Goal: Information Seeking & Learning: Check status

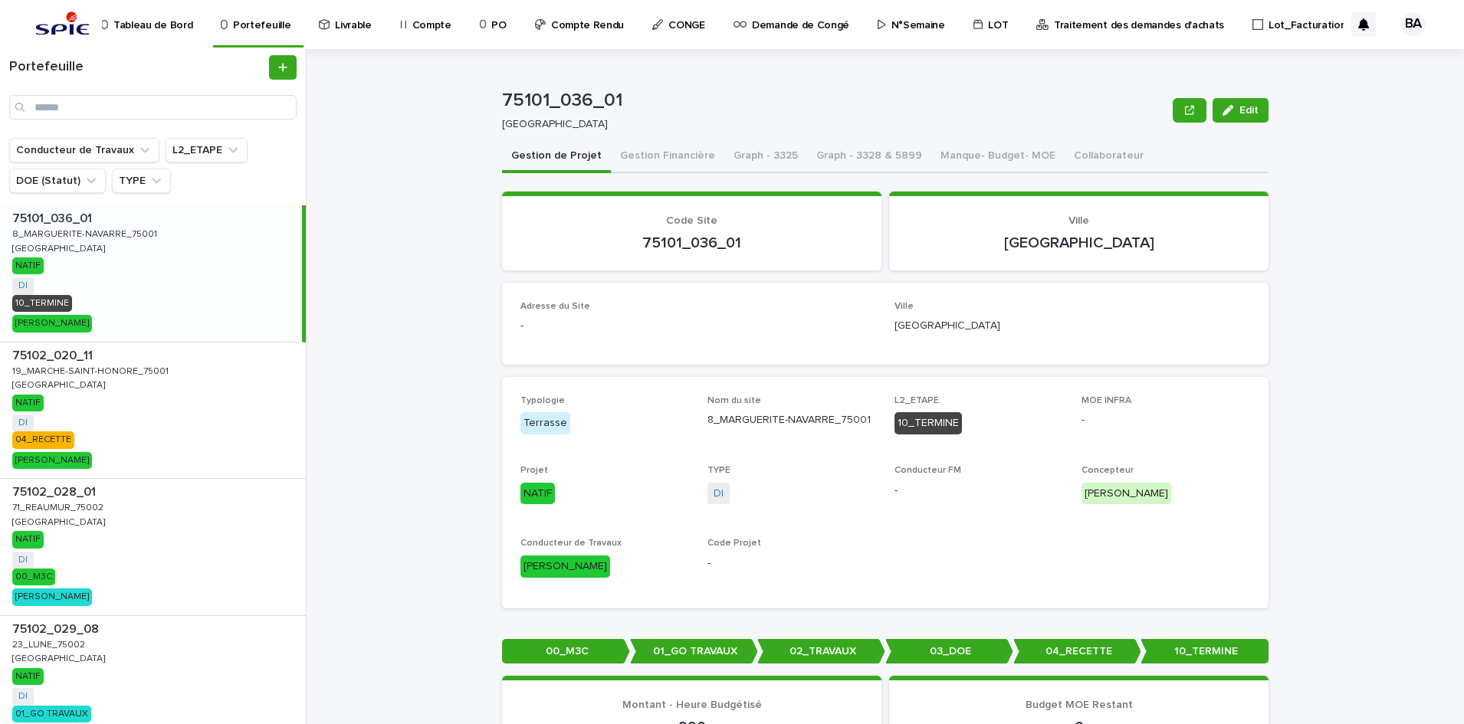
click at [590, 16] on p "Compte Rendu" at bounding box center [587, 16] width 73 height 32
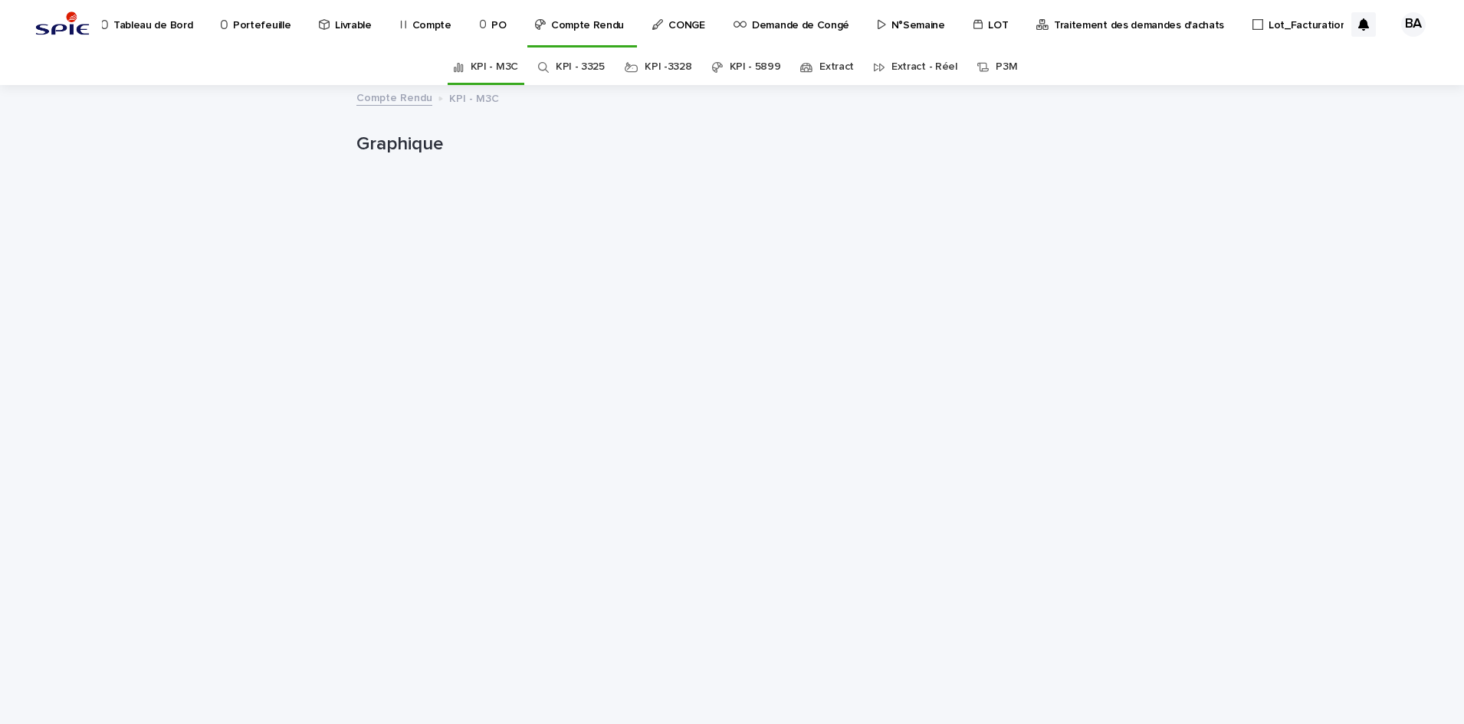
click at [820, 72] on link "Extract" at bounding box center [836, 67] width 34 height 36
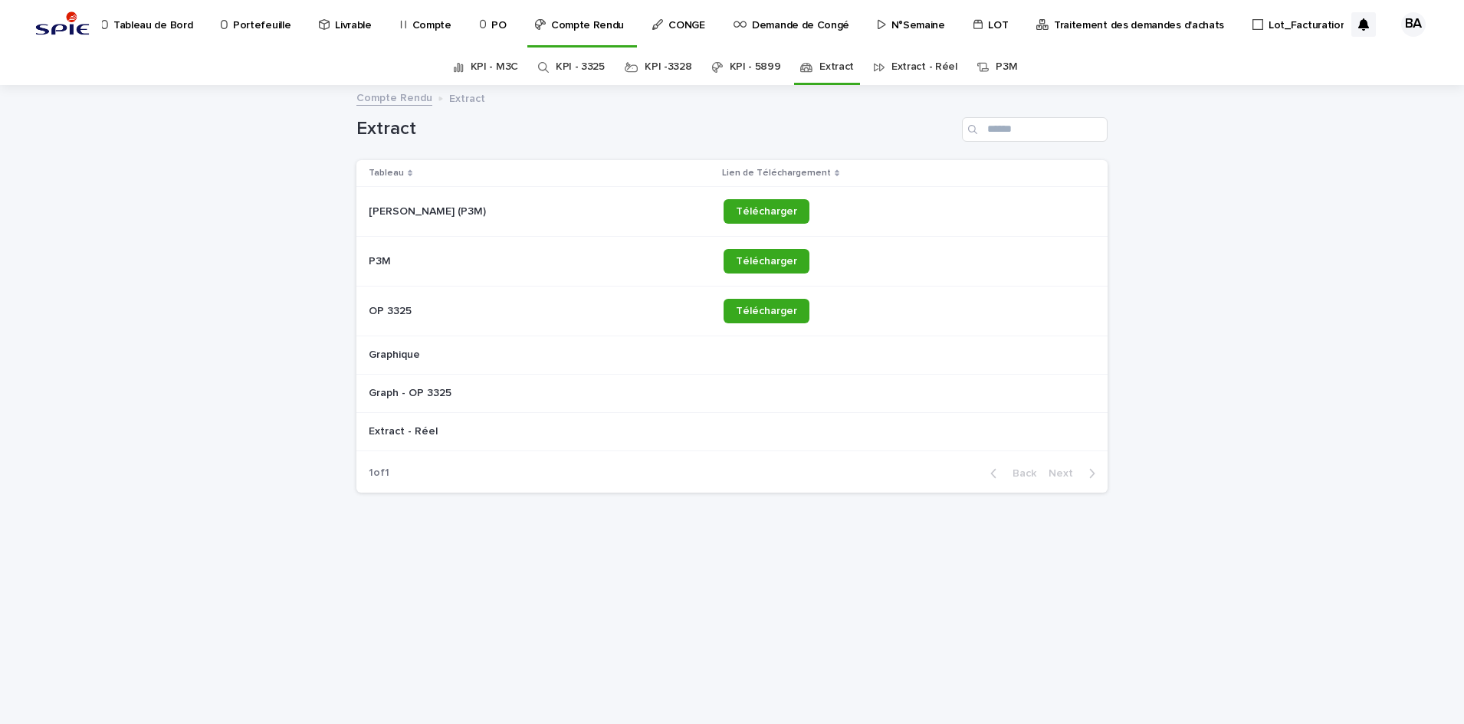
click at [885, 70] on div "Extract - Réel" at bounding box center [916, 67] width 84 height 36
click at [894, 70] on link "Extract - Réel" at bounding box center [924, 67] width 66 height 36
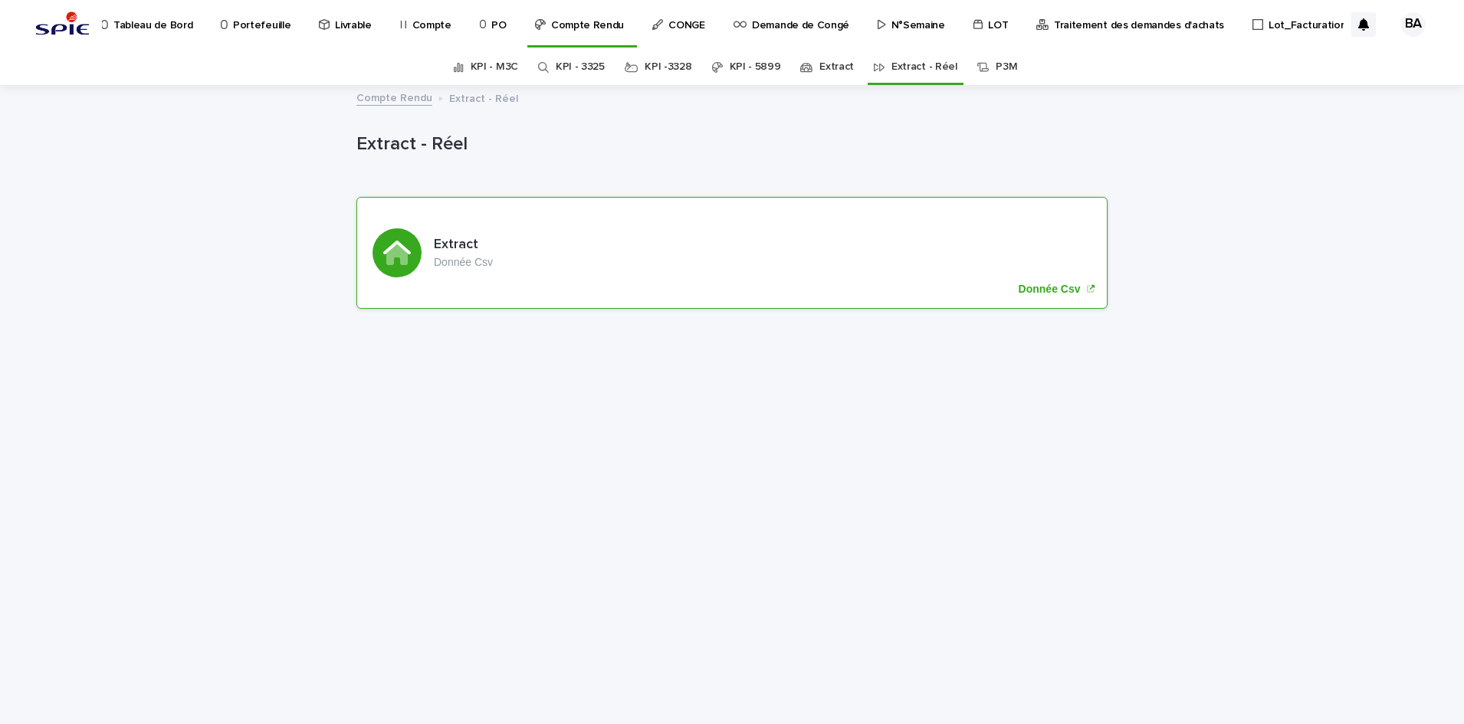
click at [1039, 284] on p "Donnée Csv" at bounding box center [1050, 289] width 62 height 13
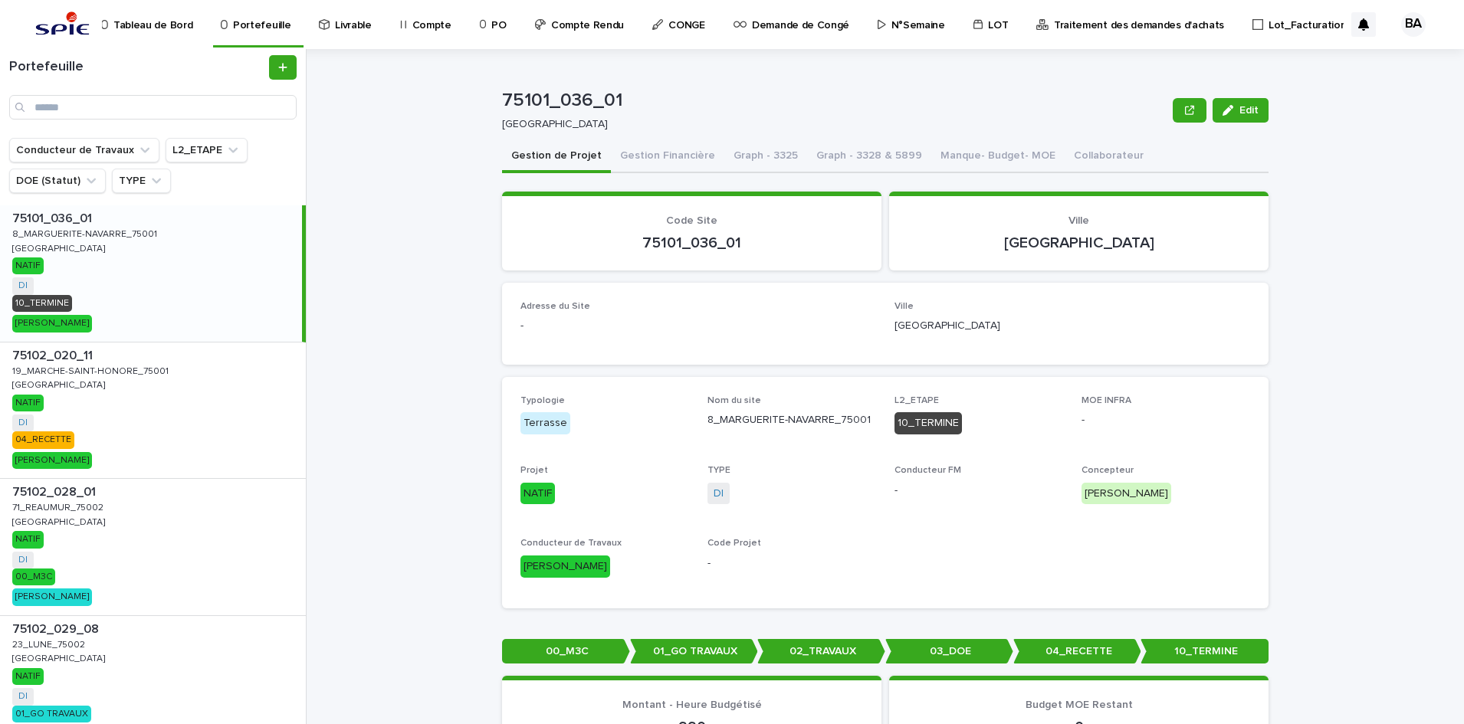
click at [438, 33] on link "Compte" at bounding box center [429, 24] width 60 height 48
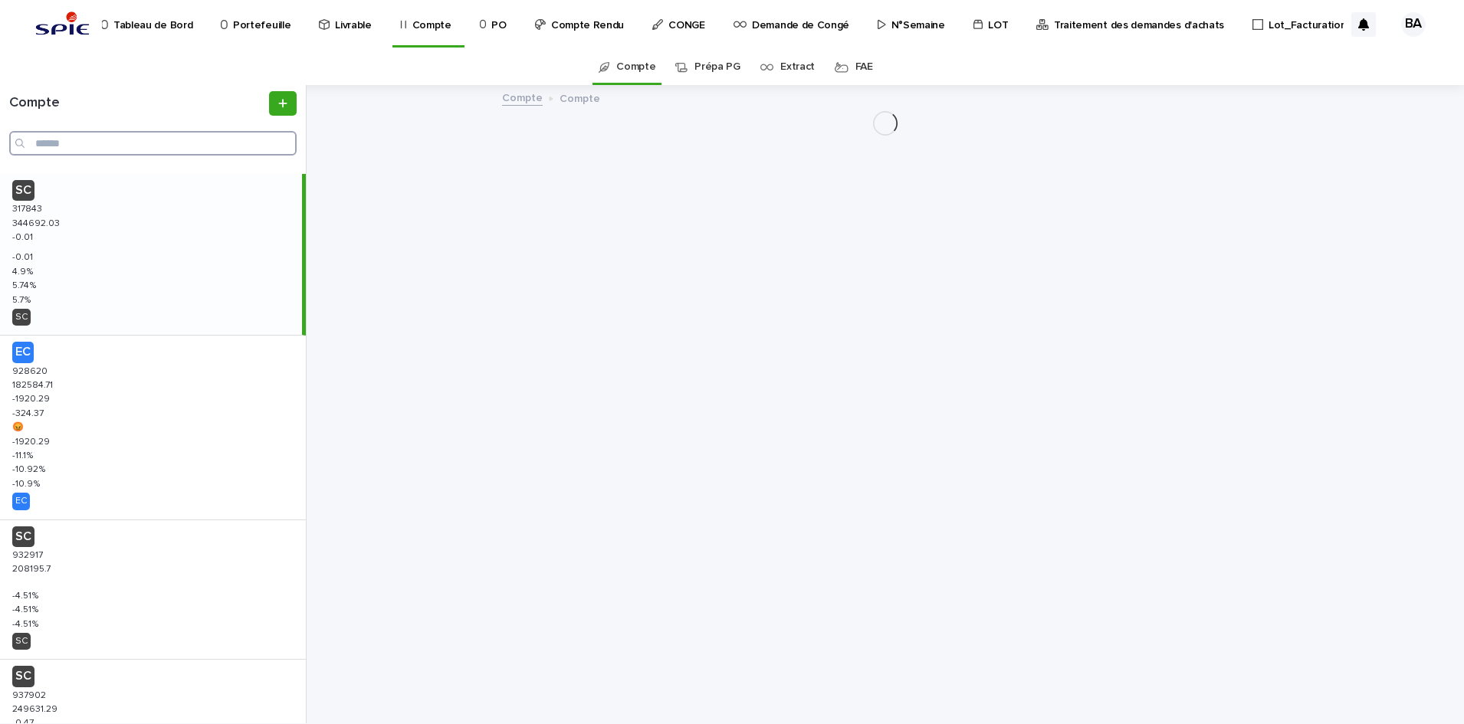
click at [225, 146] on input "Search" at bounding box center [152, 143] width 287 height 25
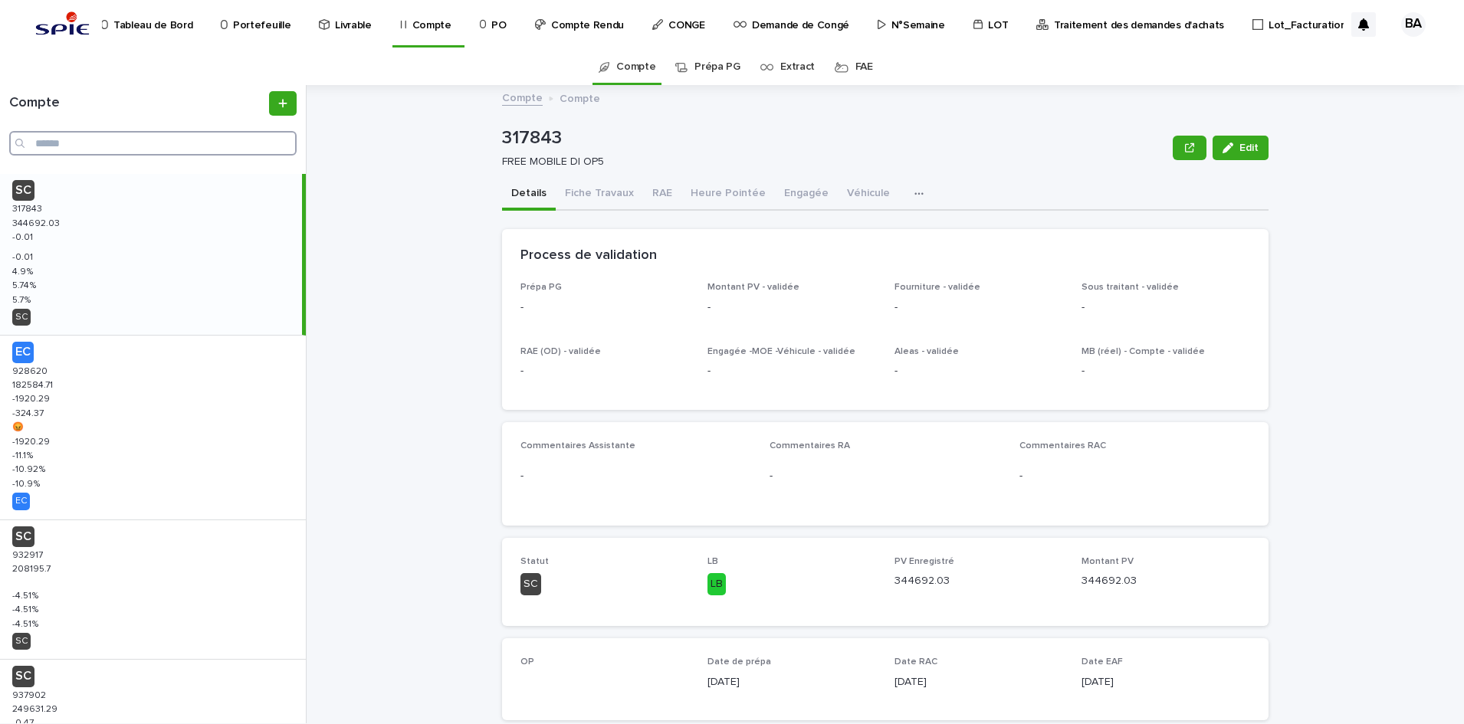
paste input "******"
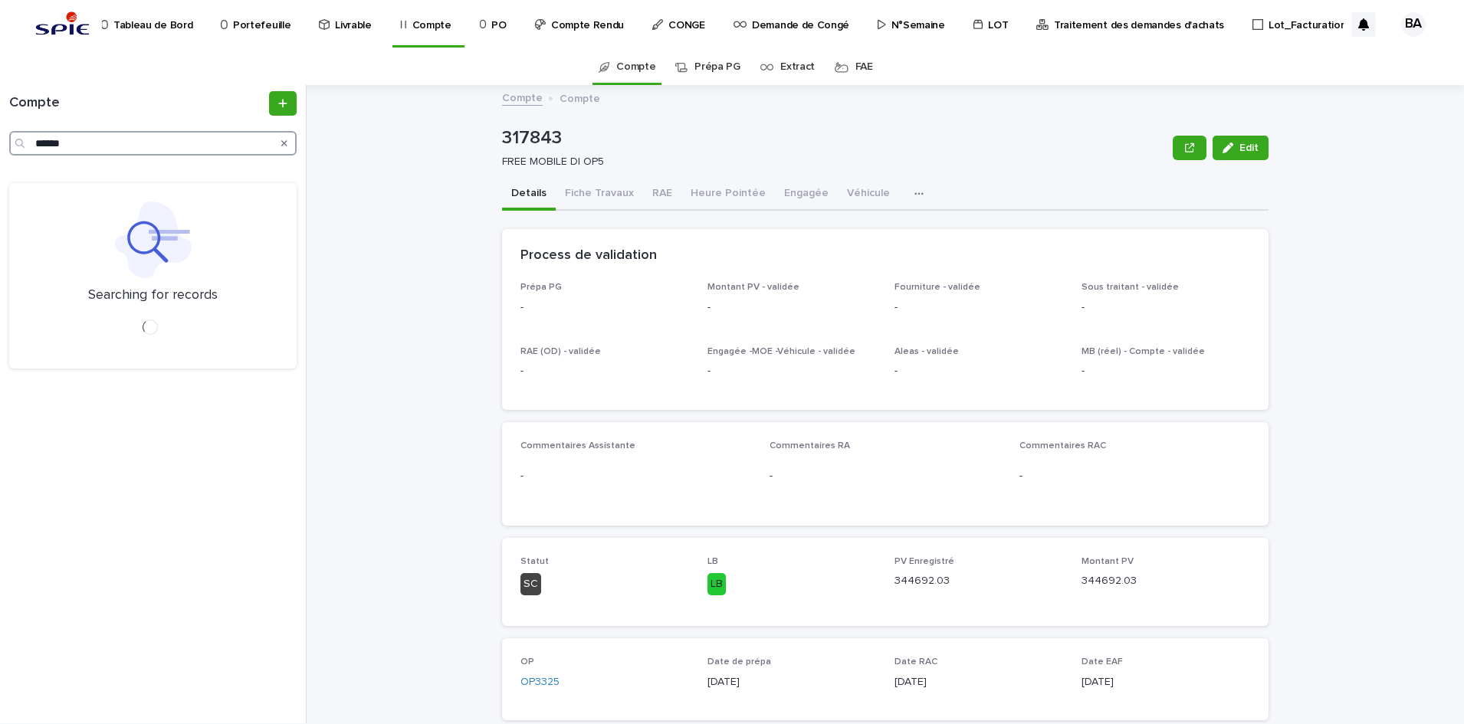
type input "******"
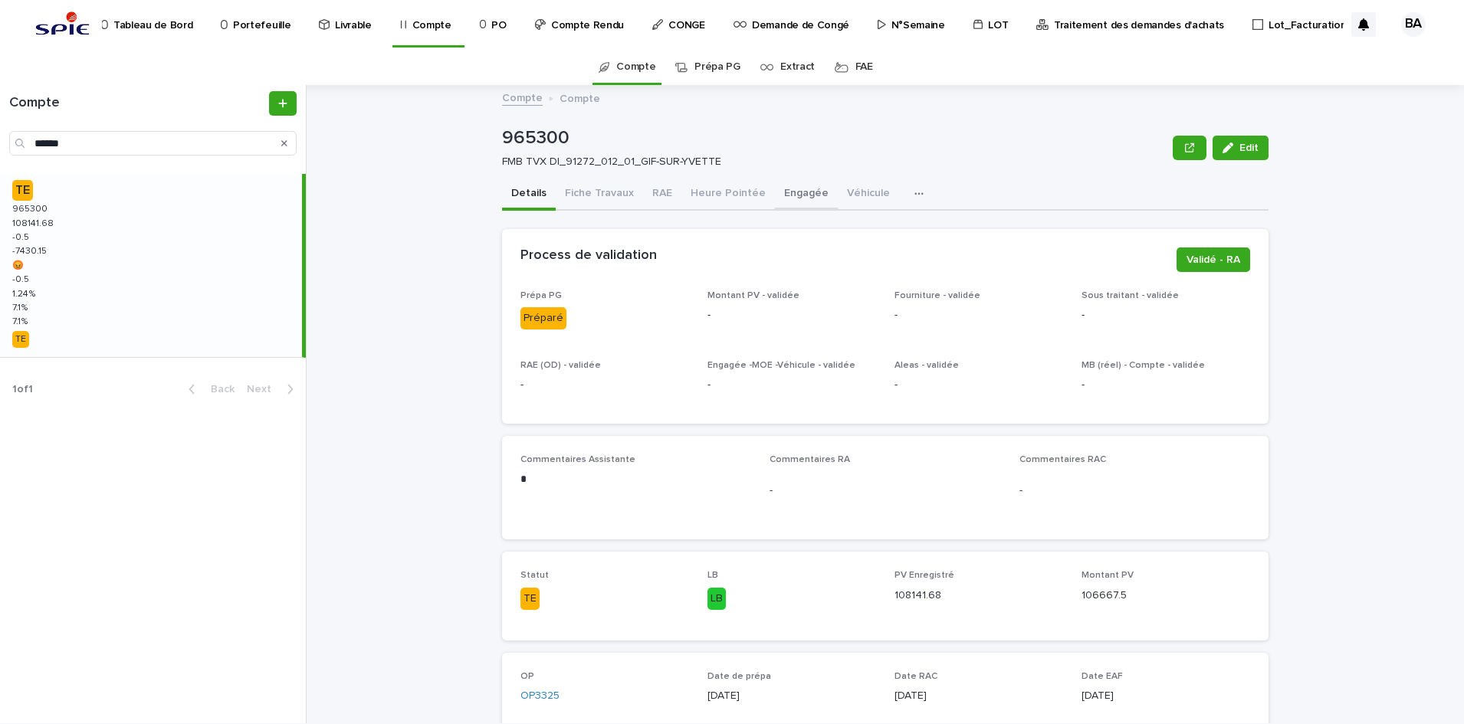
click at [784, 187] on button "Engagée" at bounding box center [806, 195] width 63 height 32
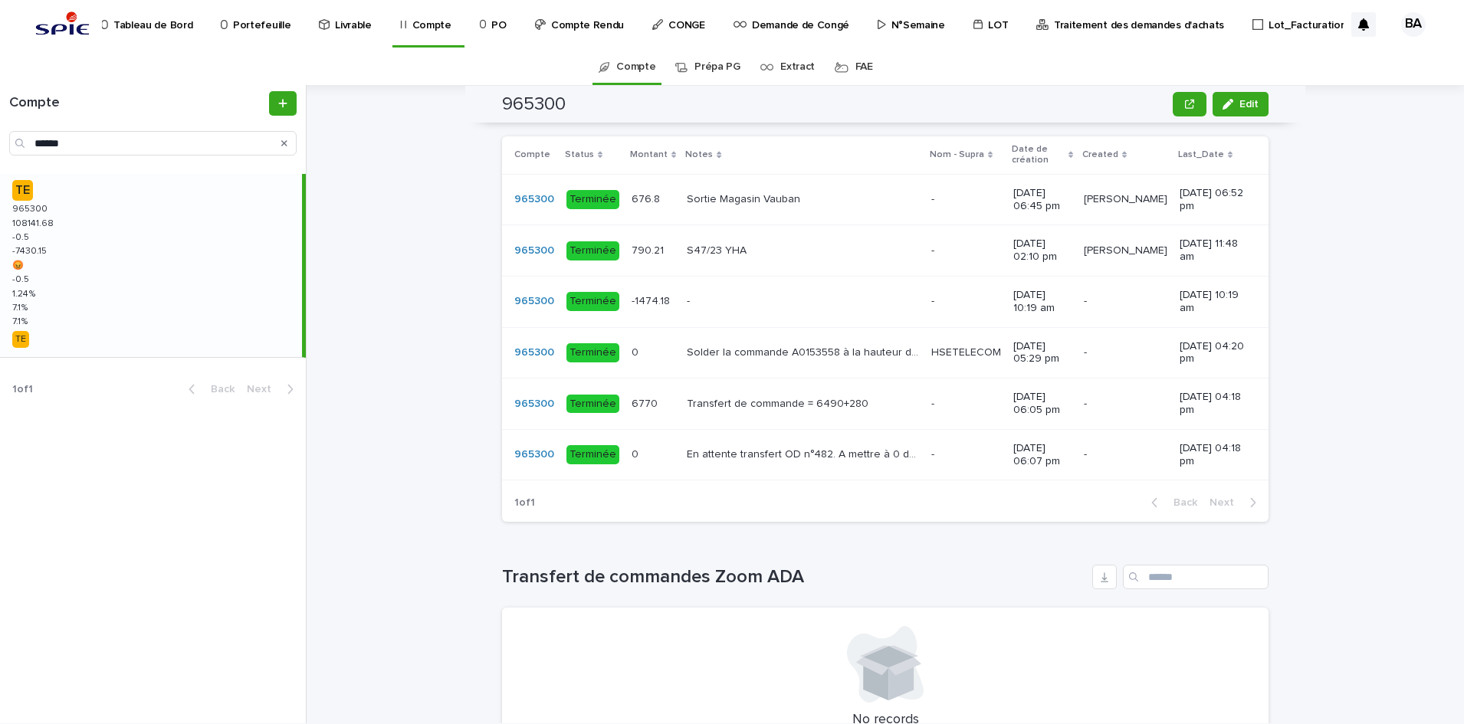
scroll to position [958, 0]
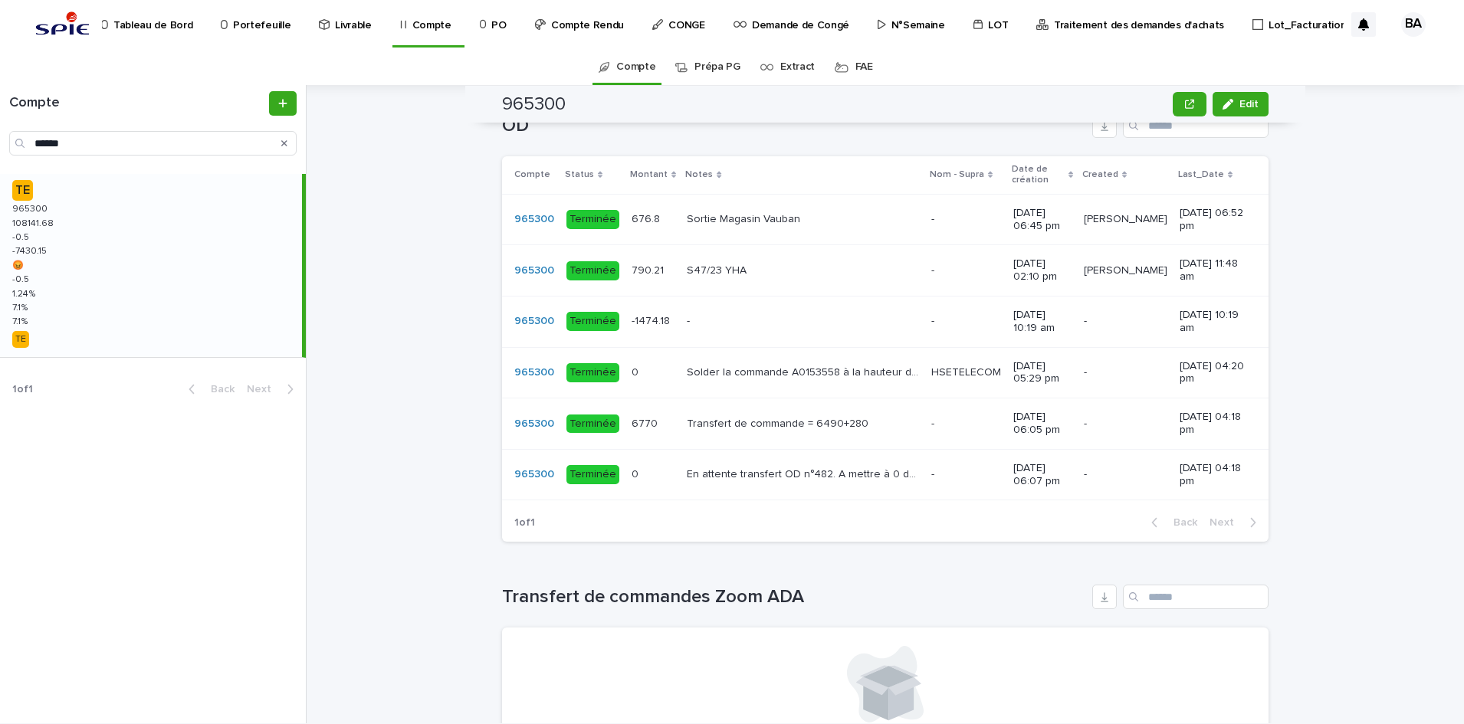
click at [687, 437] on div "Transfert de commande = 6490+280 Transfert de commande = 6490+280" at bounding box center [803, 424] width 232 height 25
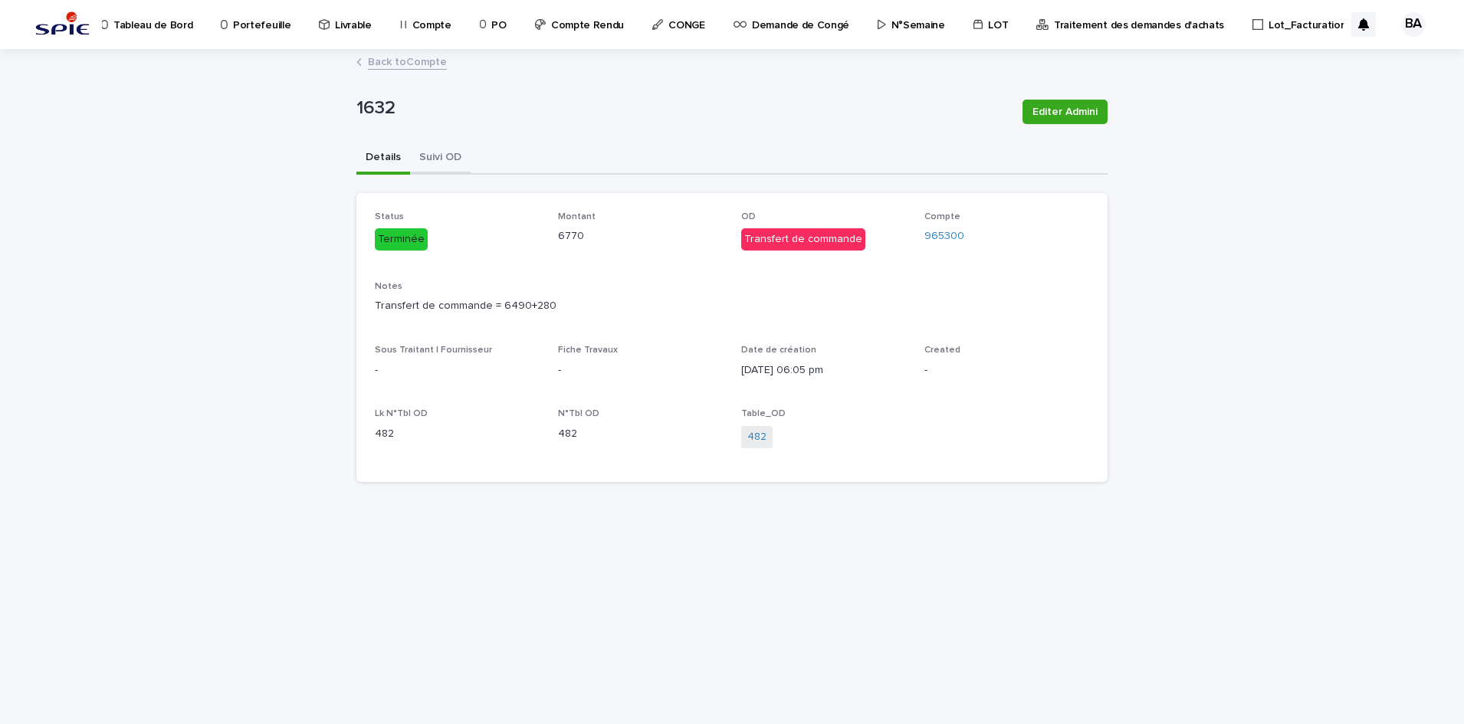
click at [426, 144] on button "Suivi OD" at bounding box center [440, 159] width 61 height 32
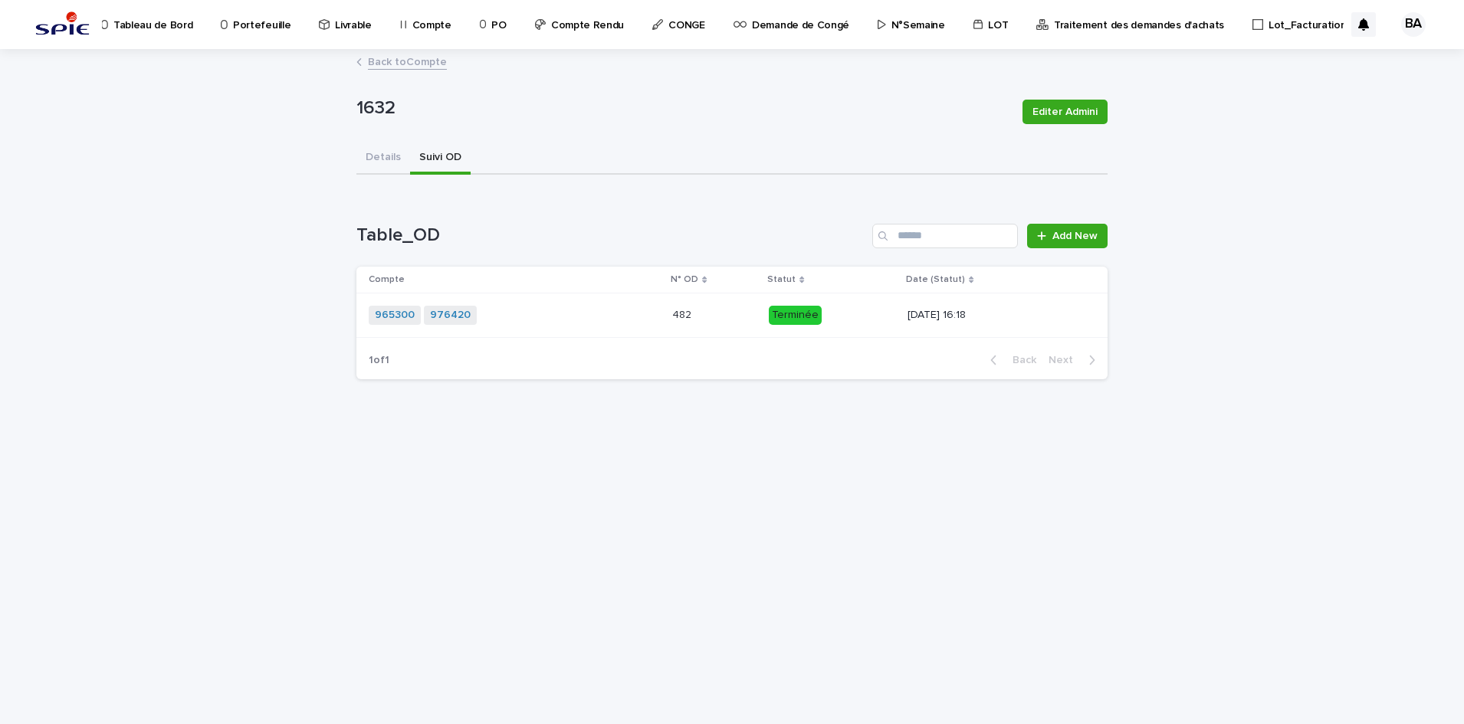
click at [633, 315] on div "965300 976420 + 0" at bounding box center [503, 315] width 268 height 19
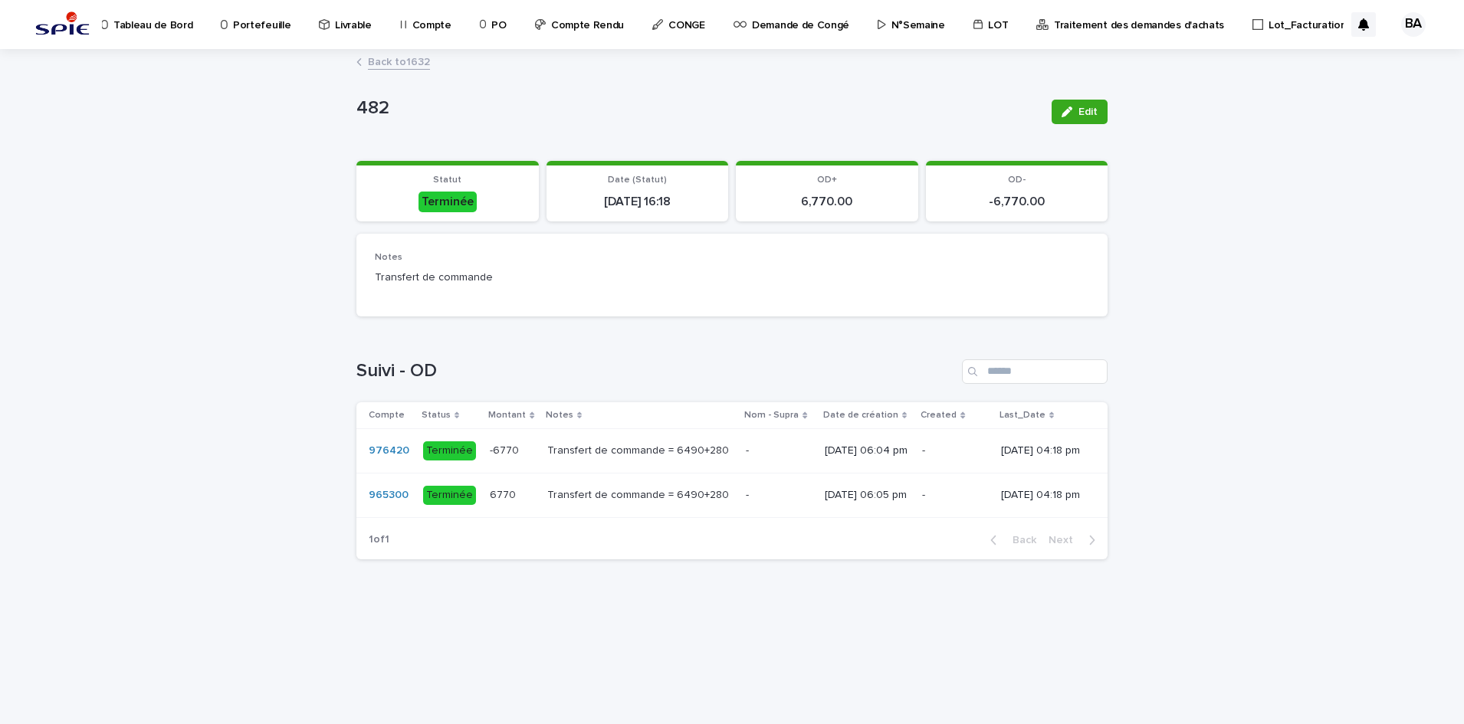
click at [424, 65] on link "Back to 1632" at bounding box center [399, 61] width 62 height 18
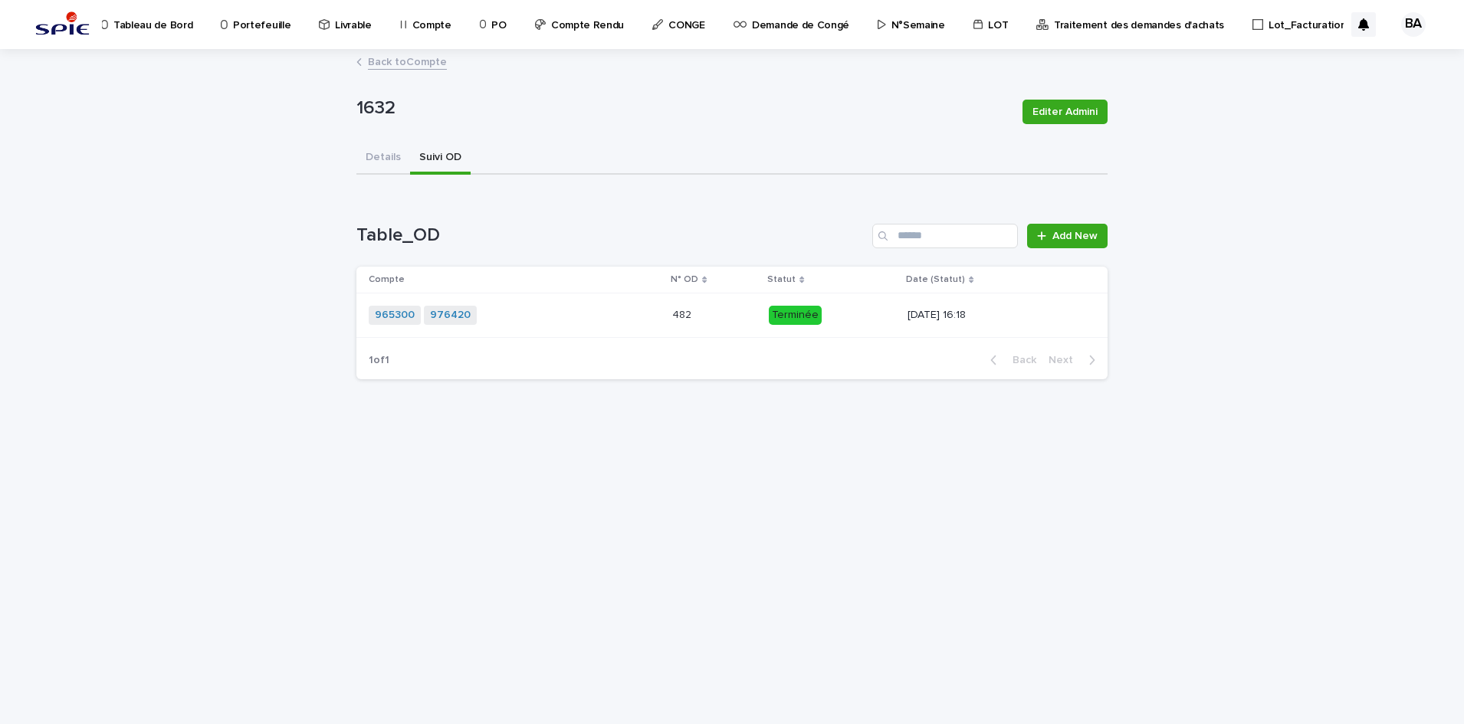
click at [415, 55] on link "Back to Compte" at bounding box center [407, 61] width 79 height 18
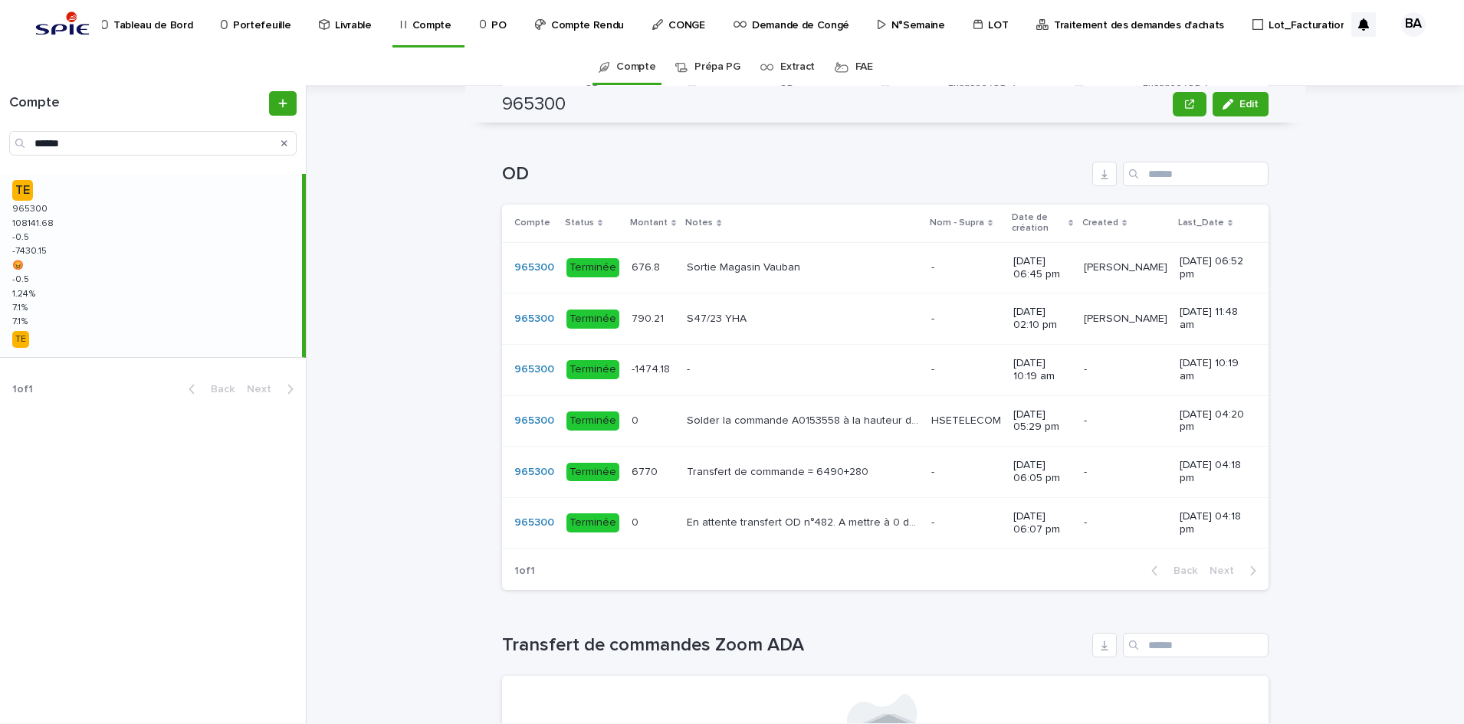
scroll to position [671, 0]
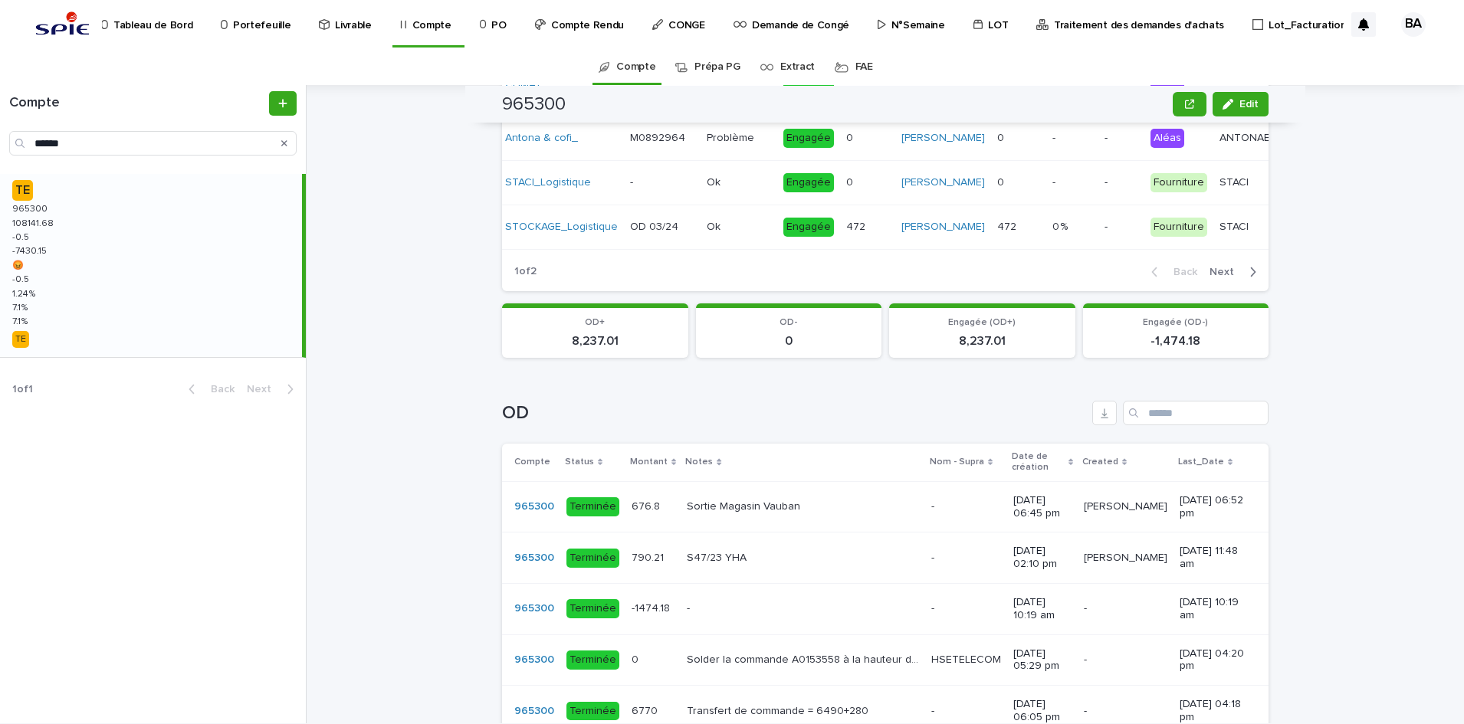
click at [1221, 277] on span "Next" at bounding box center [1226, 272] width 34 height 11
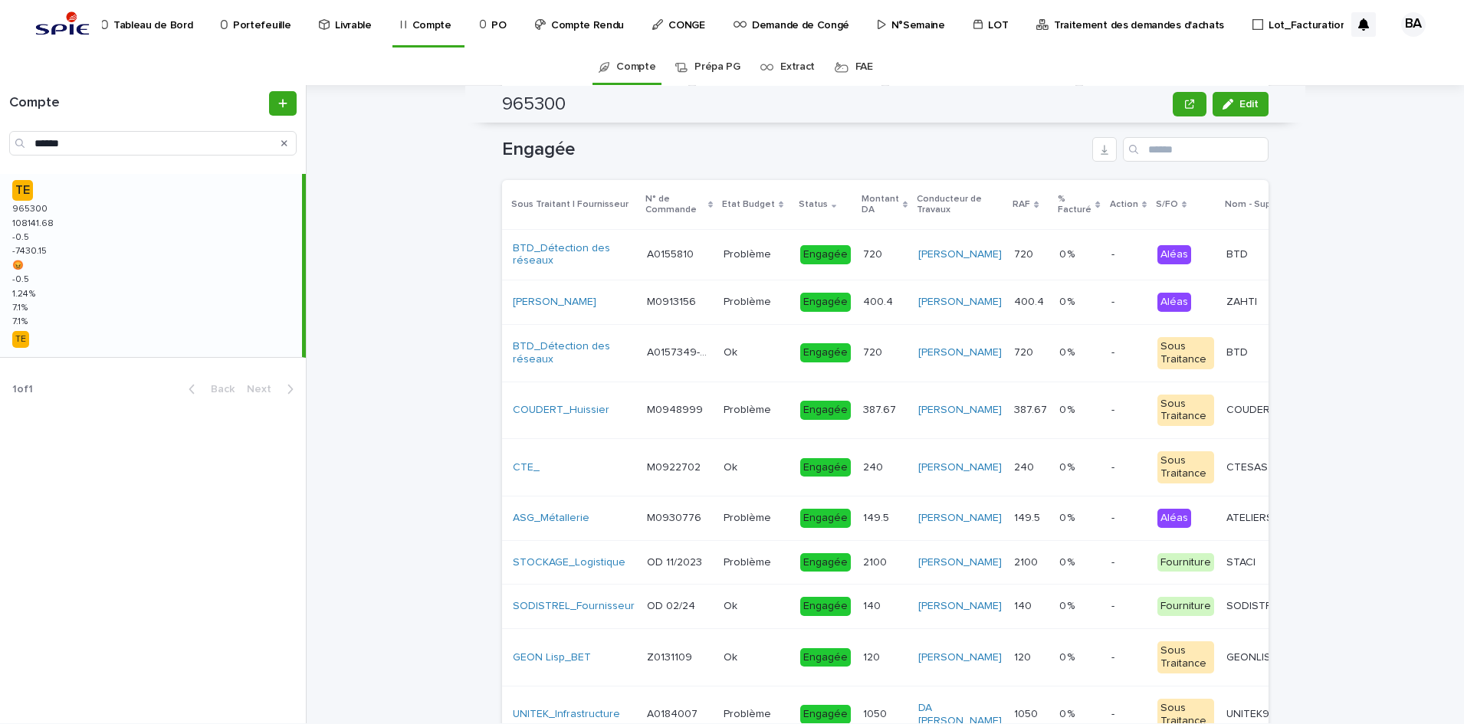
scroll to position [0, 0]
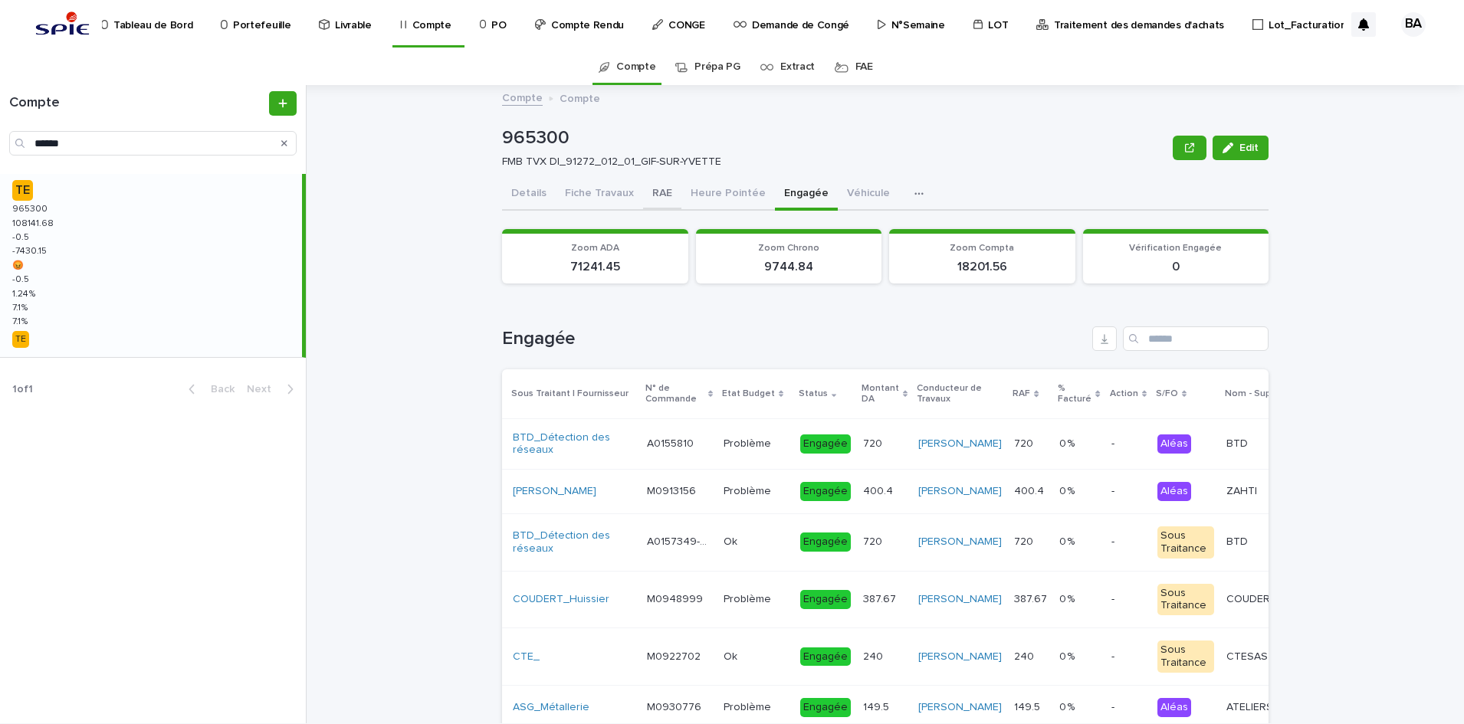
click at [658, 192] on button "RAE" at bounding box center [662, 195] width 38 height 32
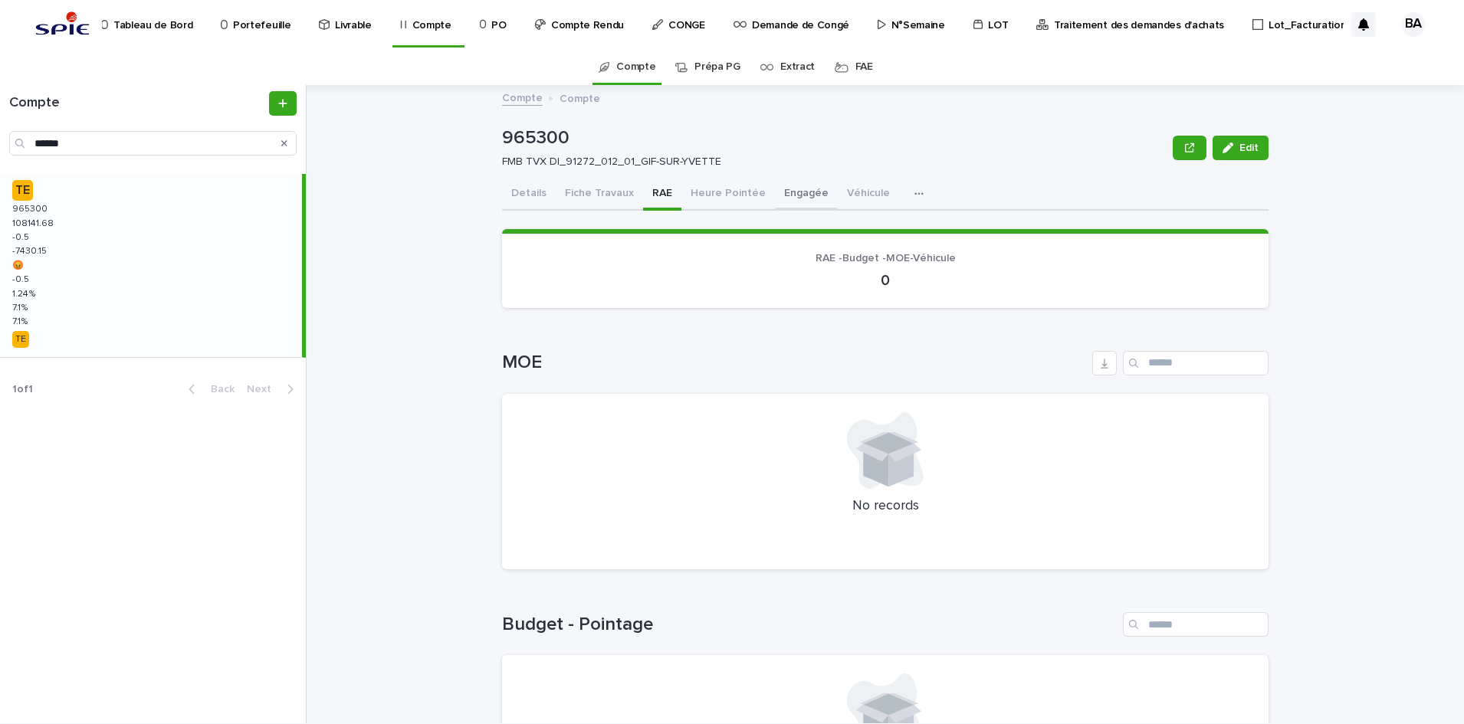
click at [776, 194] on button "Engagée" at bounding box center [806, 195] width 63 height 32
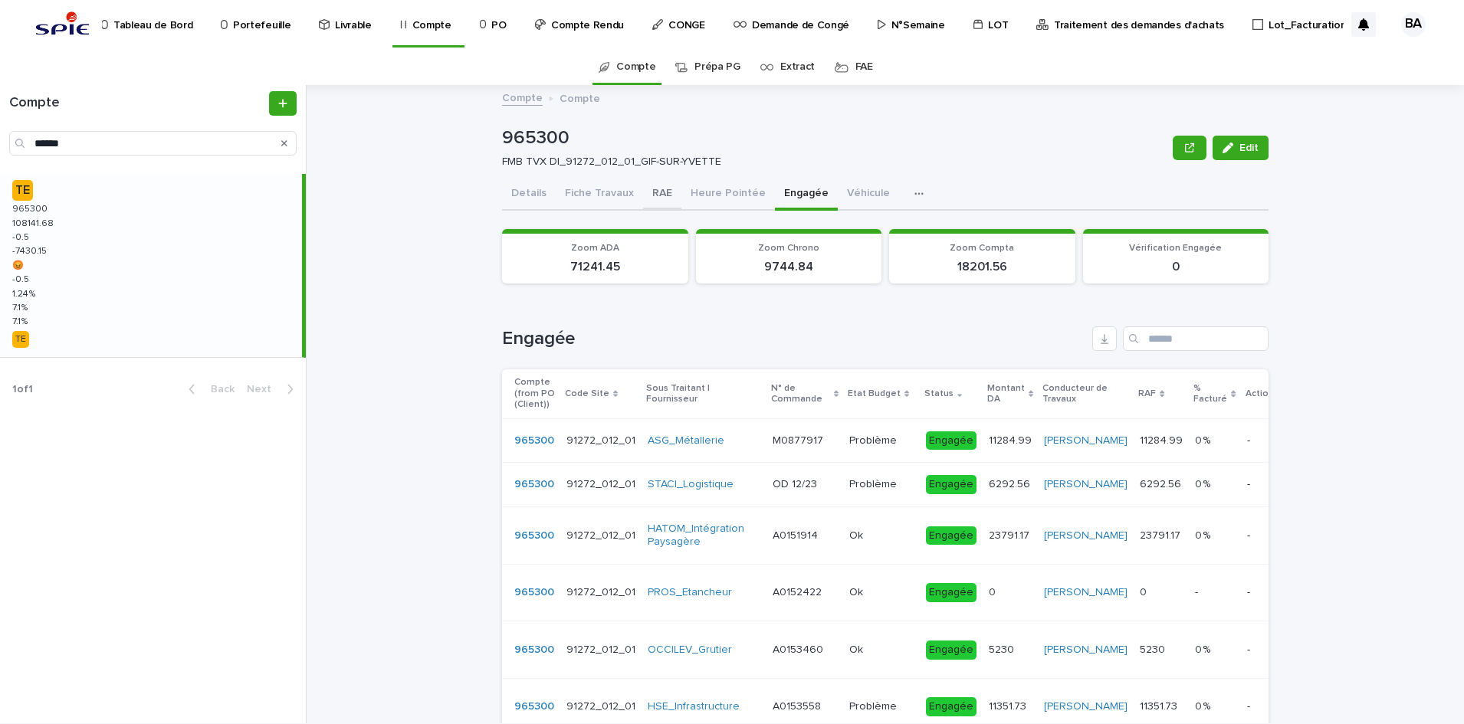
click at [512, 192] on button "Details" at bounding box center [529, 195] width 54 height 32
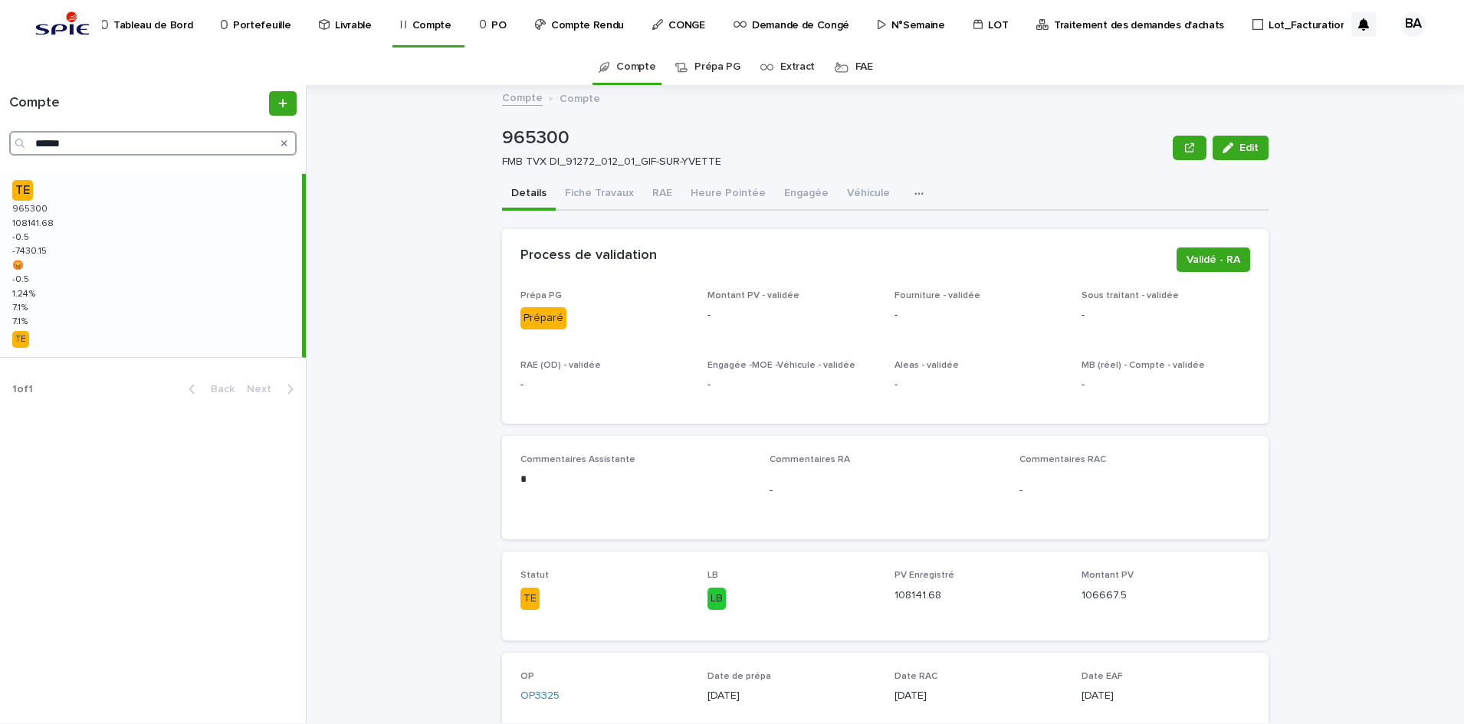
drag, startPoint x: 127, startPoint y: 141, endPoint x: -4, endPoint y: 128, distance: 131.7
click at [0, 128] on html "Tableau de Bord Portefeuille Livrable Compte PO Compte Rendu CONGE Demande de C…" at bounding box center [732, 362] width 1464 height 724
paste input "Search"
click at [74, 234] on div "TE 963590 963590 198146.1 198146.1 -8875.66 -8875.66 -7148.92 -7148.92 😡 😡 -887…" at bounding box center [151, 265] width 302 height 183
click at [801, 192] on button "Engagée" at bounding box center [806, 195] width 63 height 32
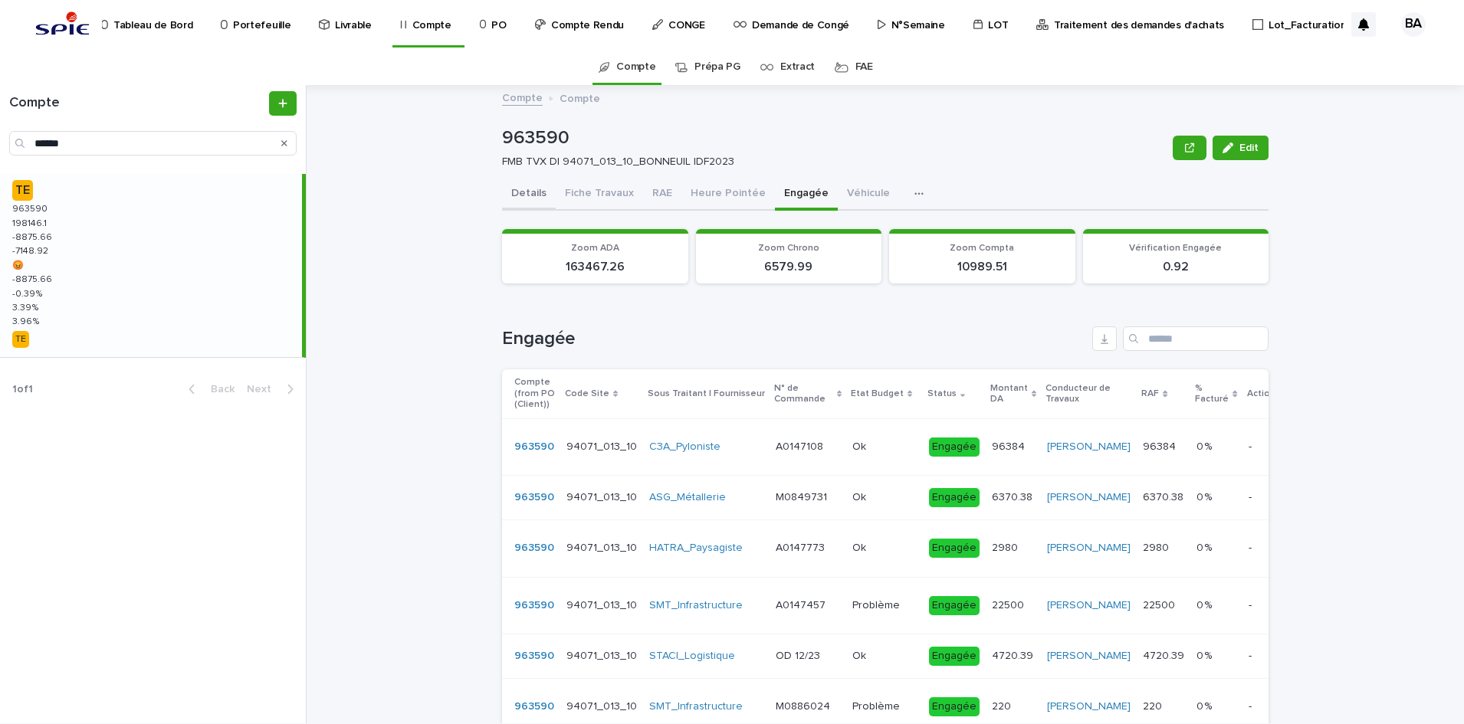
click at [530, 189] on button "Details" at bounding box center [529, 195] width 54 height 32
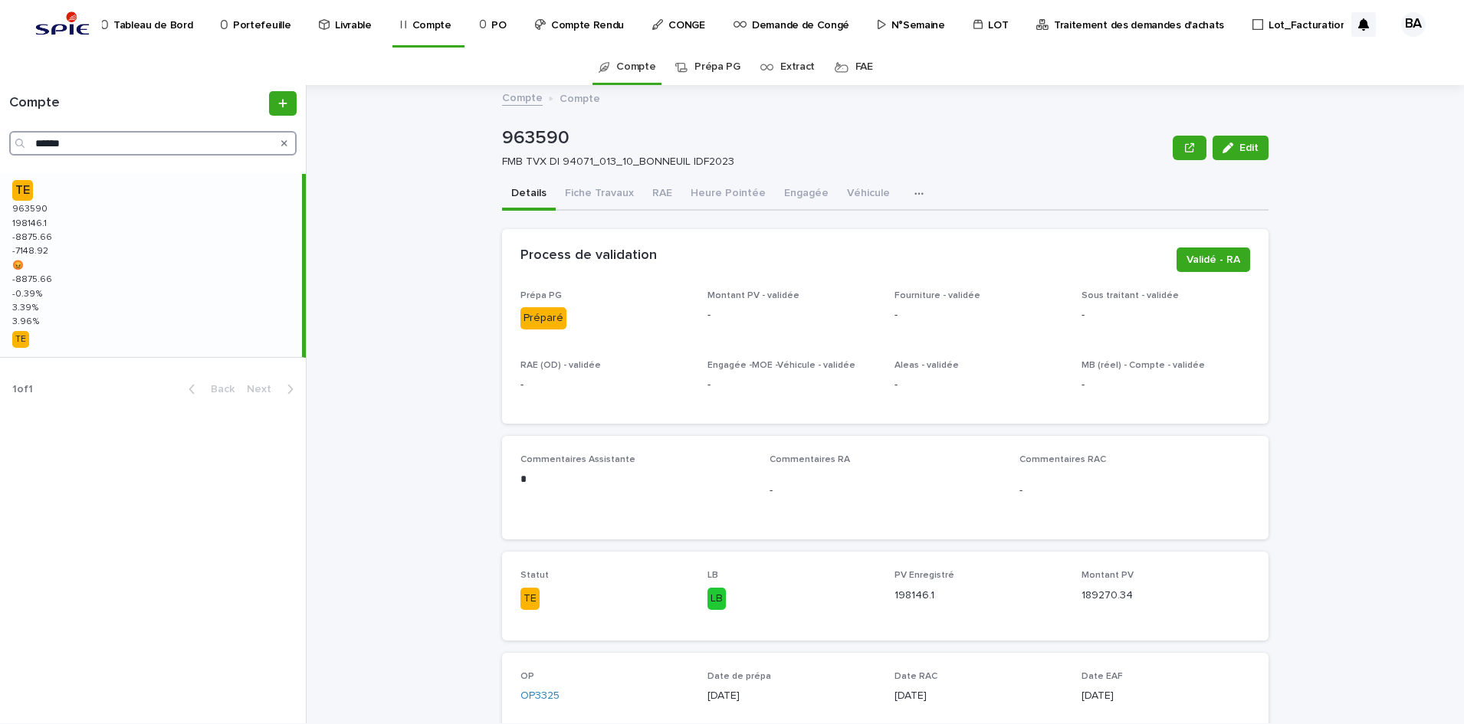
drag, startPoint x: 97, startPoint y: 143, endPoint x: -4, endPoint y: 133, distance: 101.7
click at [0, 133] on html "Tableau de Bord Portefeuille Livrable Compte PO Compte Rendu CONGE Demande de C…" at bounding box center [732, 362] width 1464 height 724
paste input "Search"
type input "******"
click at [112, 242] on div "EC 973476 973476 306763.01 306763.01 0.35 0.35 -6122.7 -6122.7 😡 😡 0.35 0.35 3.…" at bounding box center [151, 265] width 302 height 183
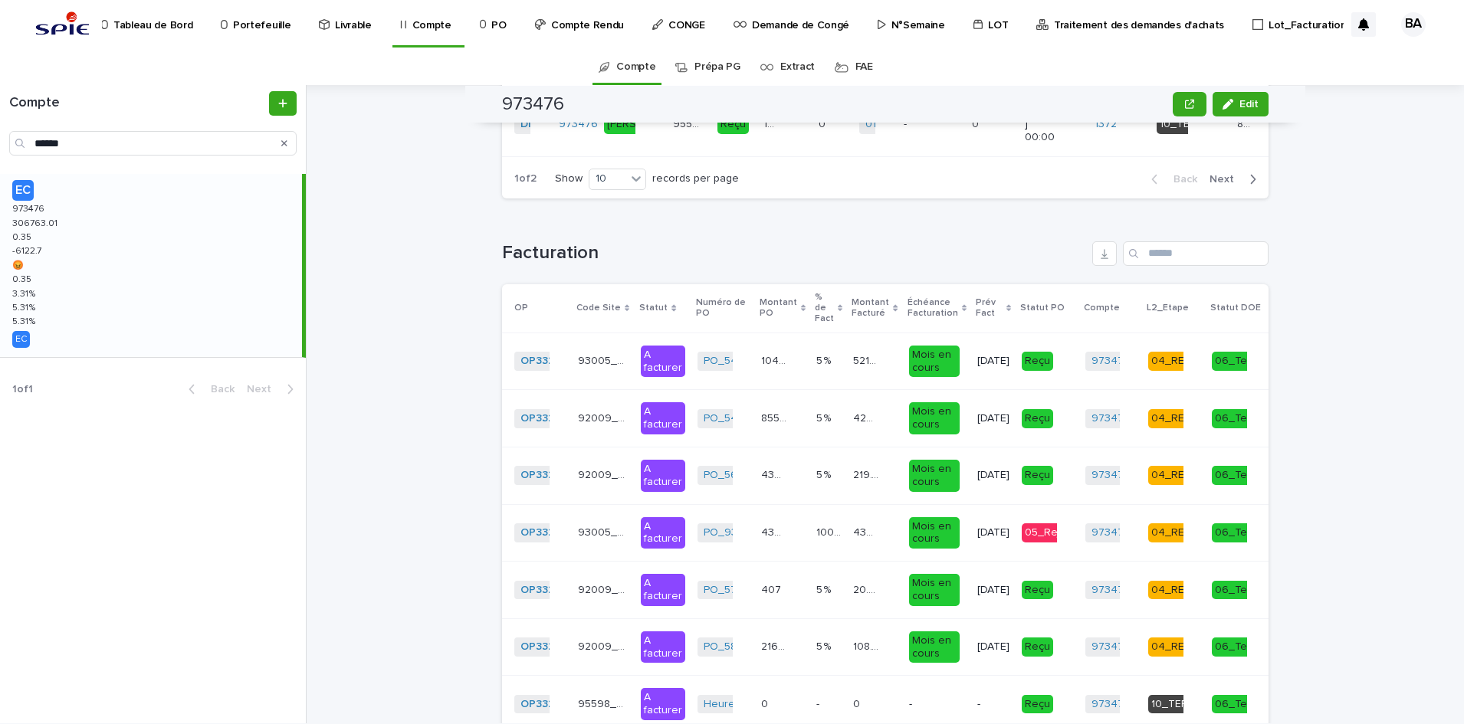
scroll to position [2108, 0]
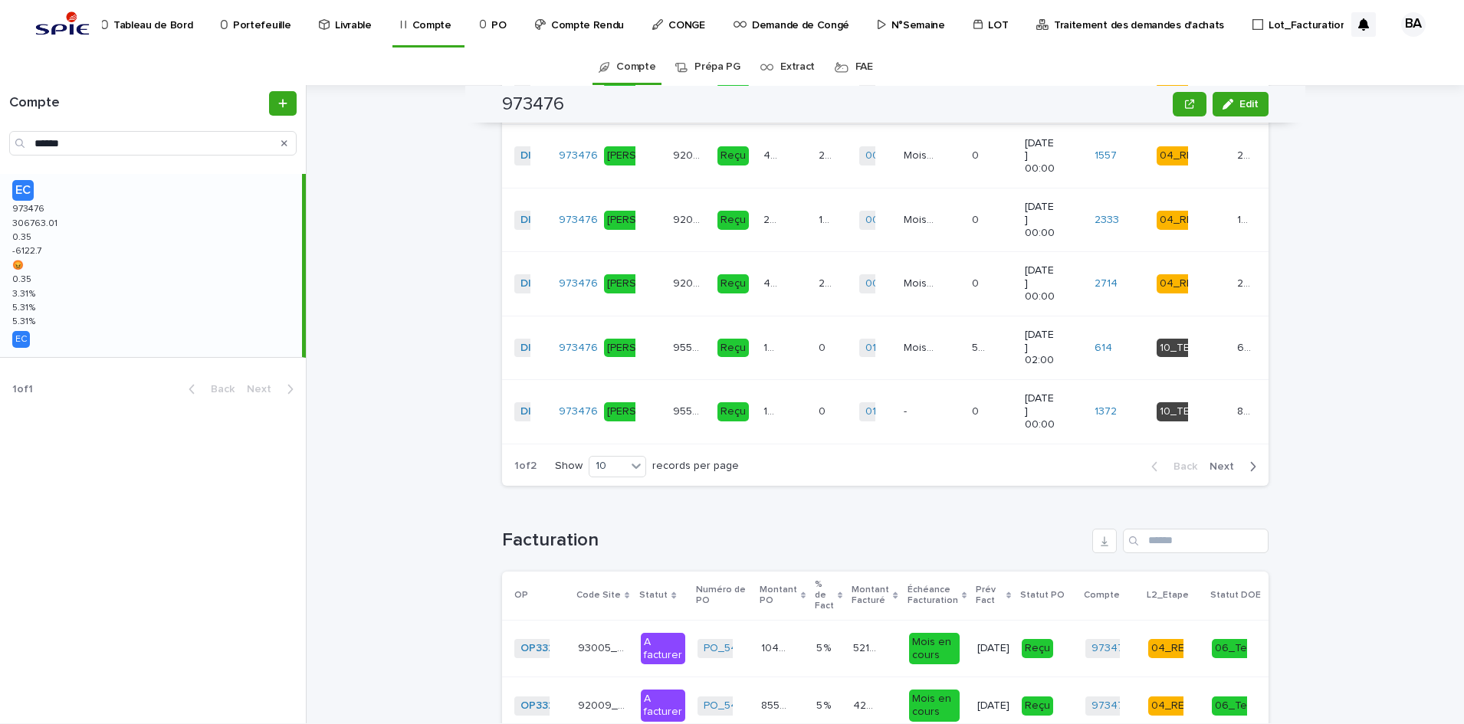
click at [1221, 472] on span "Next" at bounding box center [1226, 466] width 34 height 11
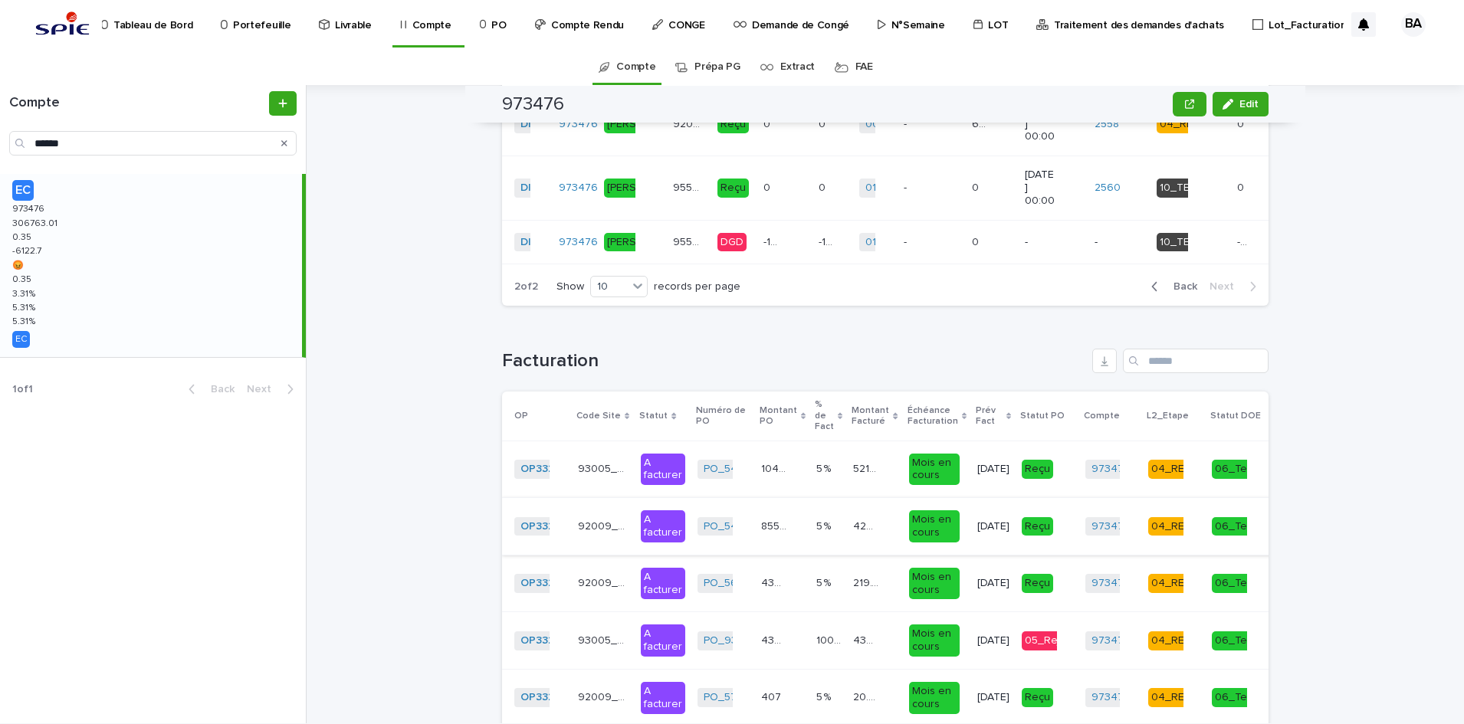
scroll to position [1724, 0]
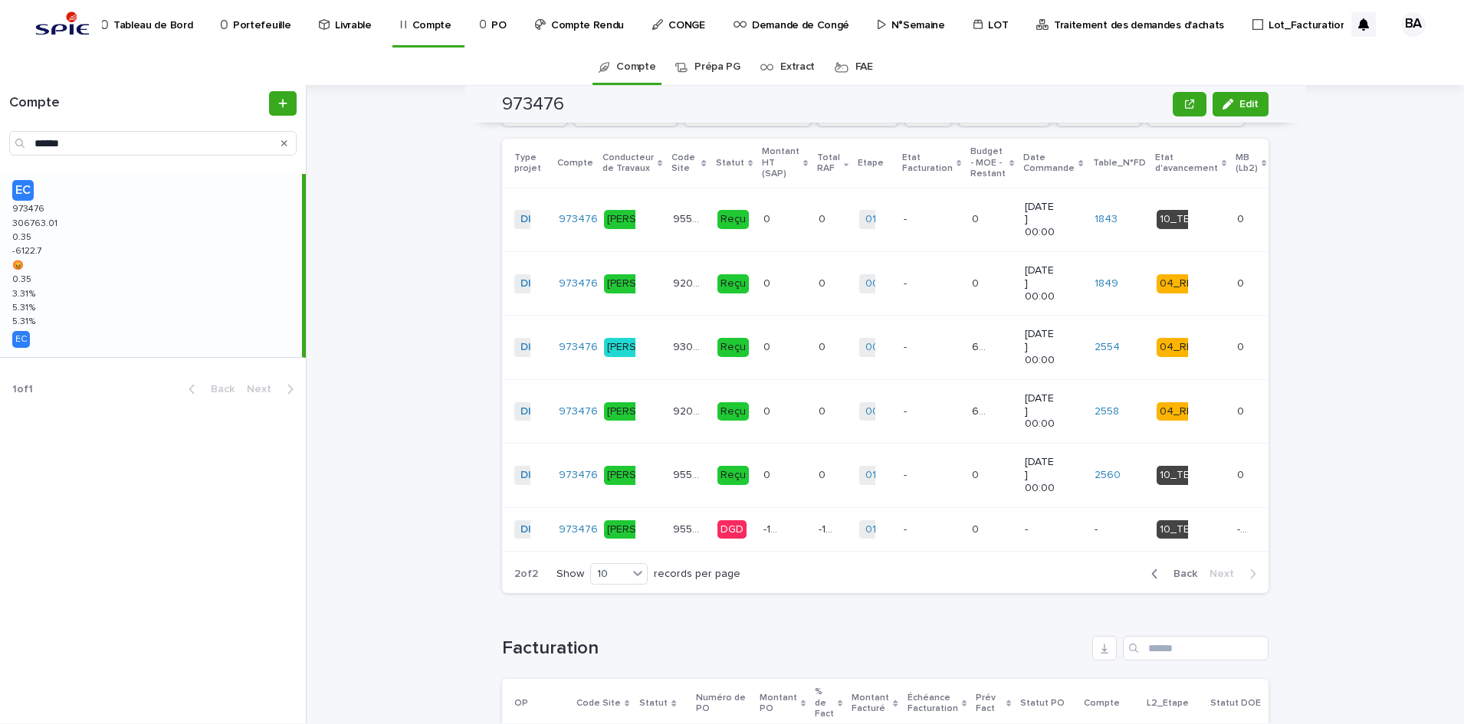
drag, startPoint x: 1174, startPoint y: 599, endPoint x: 1319, endPoint y: 605, distance: 145.0
click at [1175, 579] on span "Back" at bounding box center [1180, 574] width 33 height 11
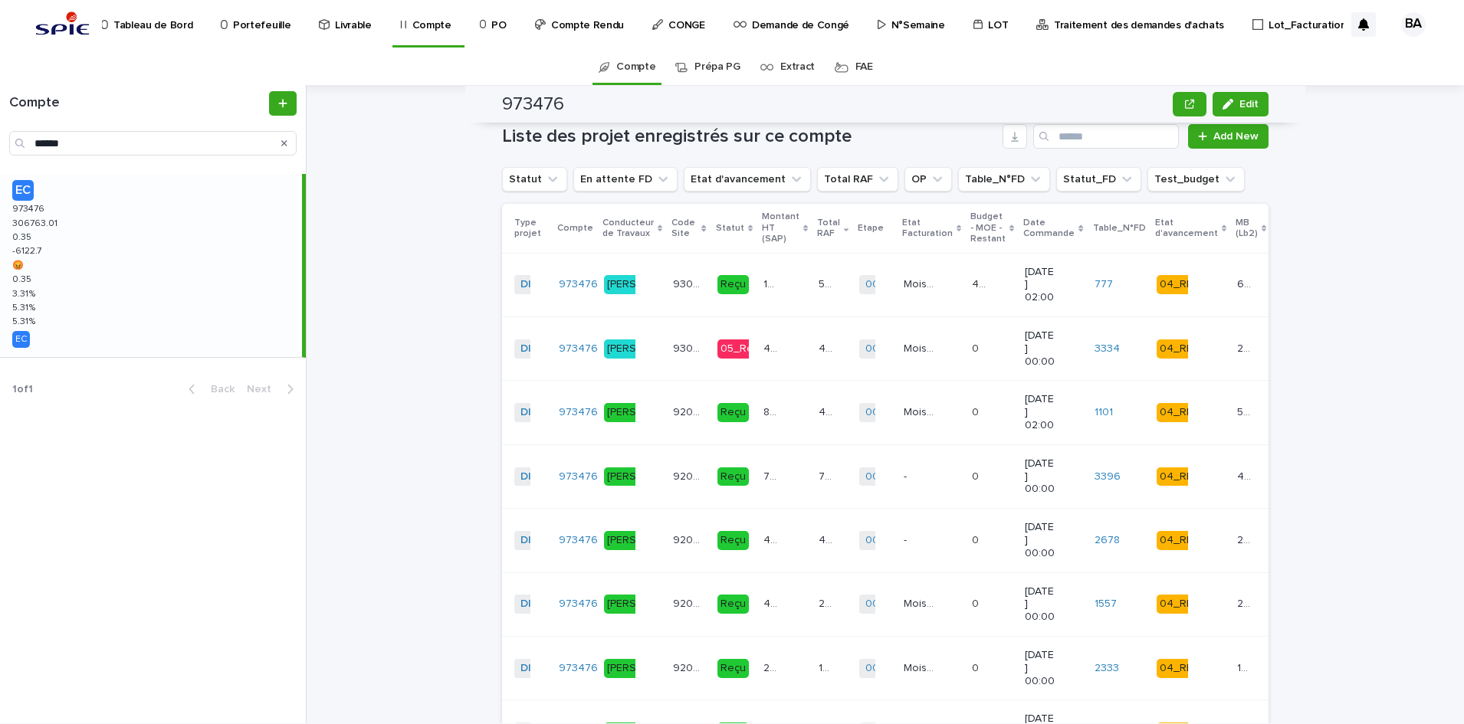
scroll to position [1629, 0]
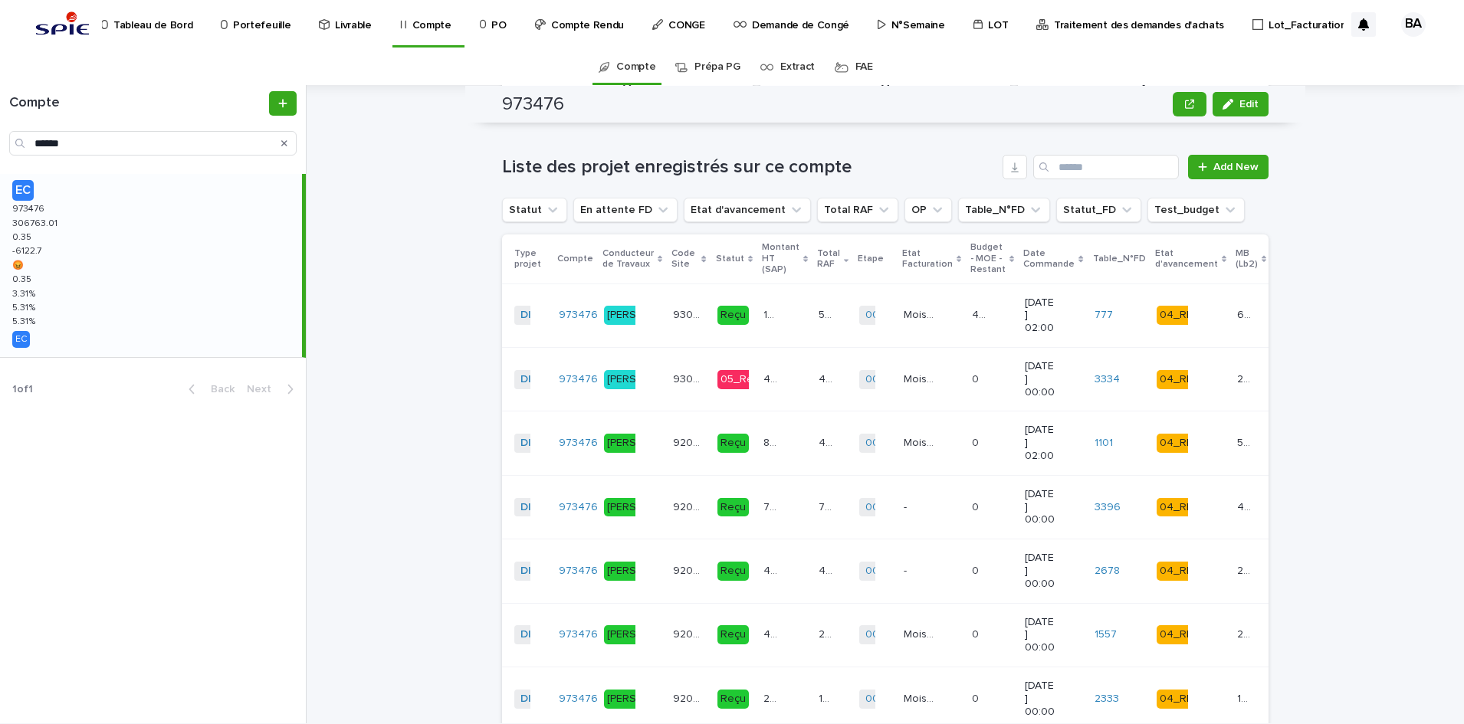
click at [763, 389] on div "4322.12 4322.12" at bounding box center [784, 379] width 43 height 25
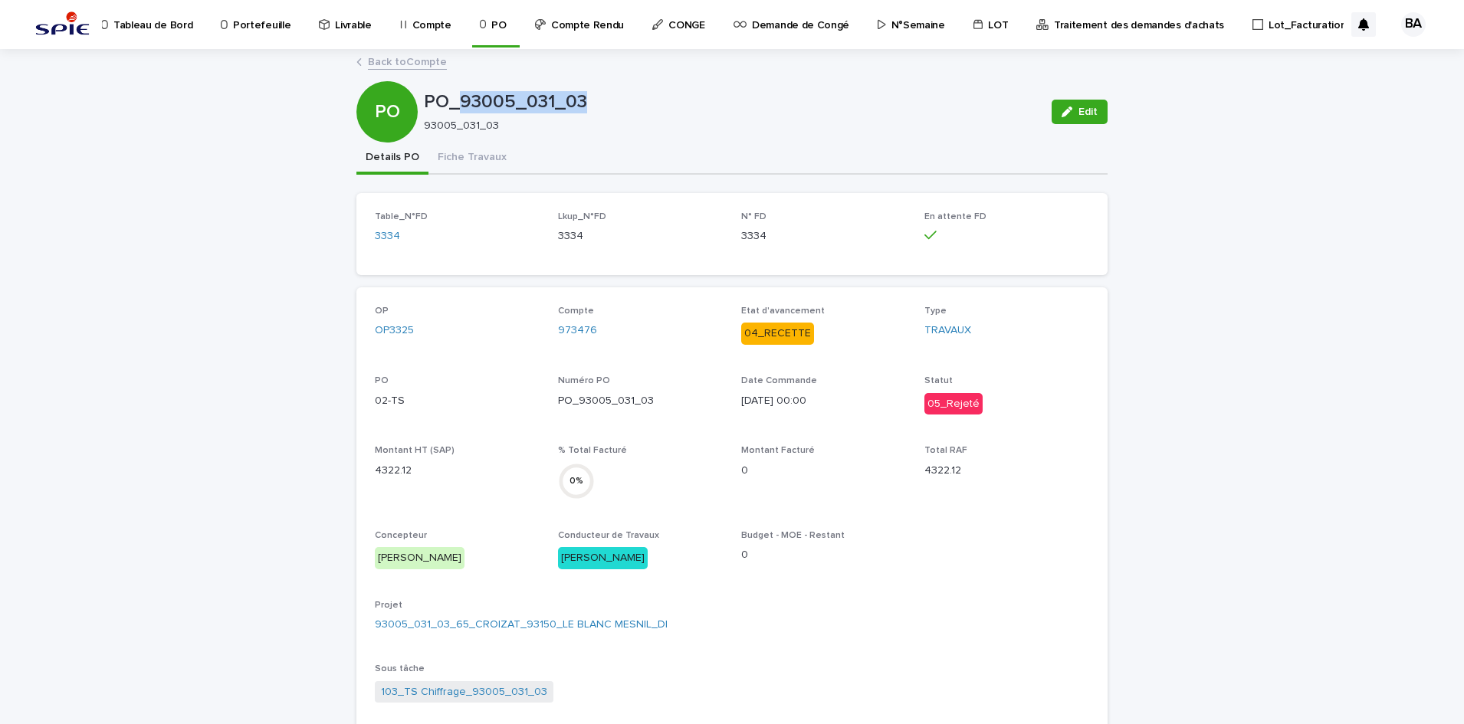
drag, startPoint x: 588, startPoint y: 105, endPoint x: 458, endPoint y: 97, distance: 130.5
click at [458, 97] on p "PO_93005_031_03" at bounding box center [731, 102] width 615 height 22
copy p "93005_031_03"
click at [388, 67] on link "Back to Compte" at bounding box center [407, 61] width 79 height 18
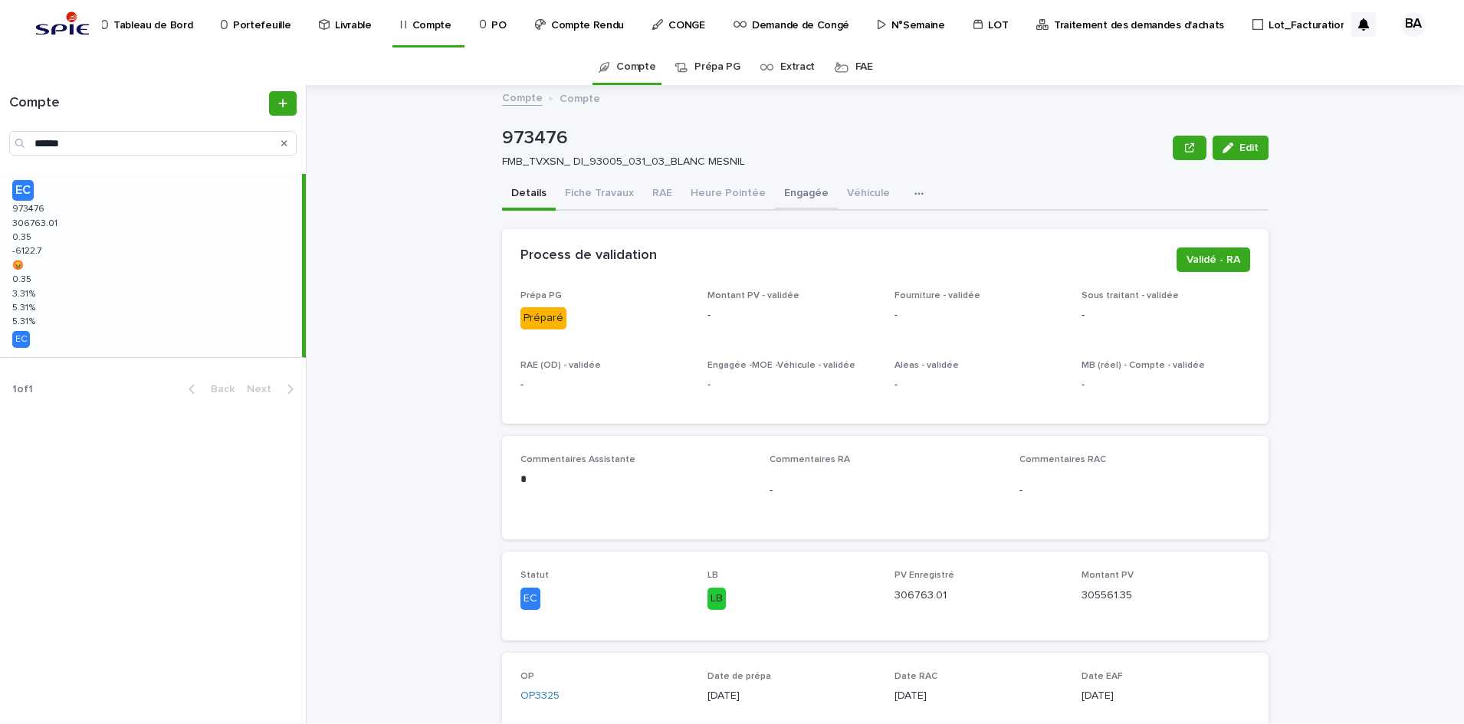
click at [783, 184] on button "Engagée" at bounding box center [806, 195] width 63 height 32
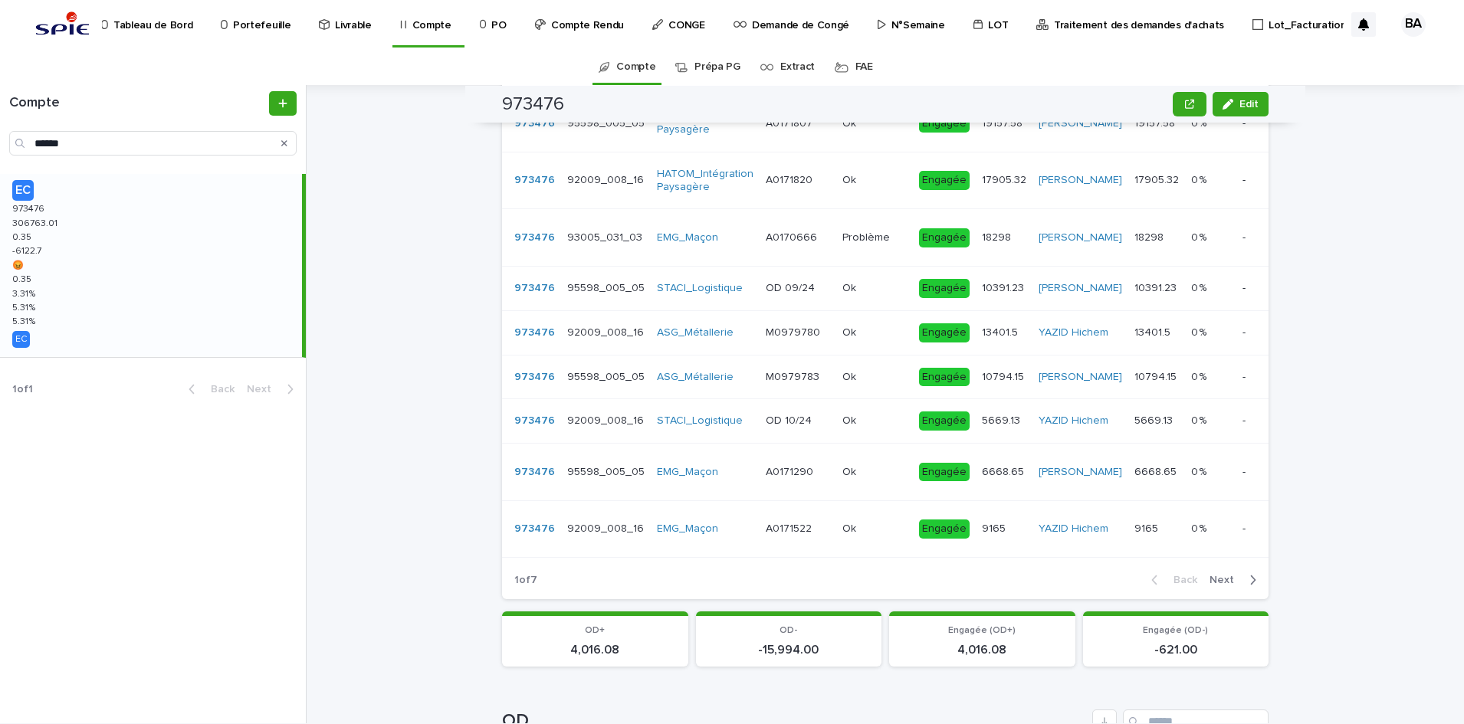
scroll to position [383, 0]
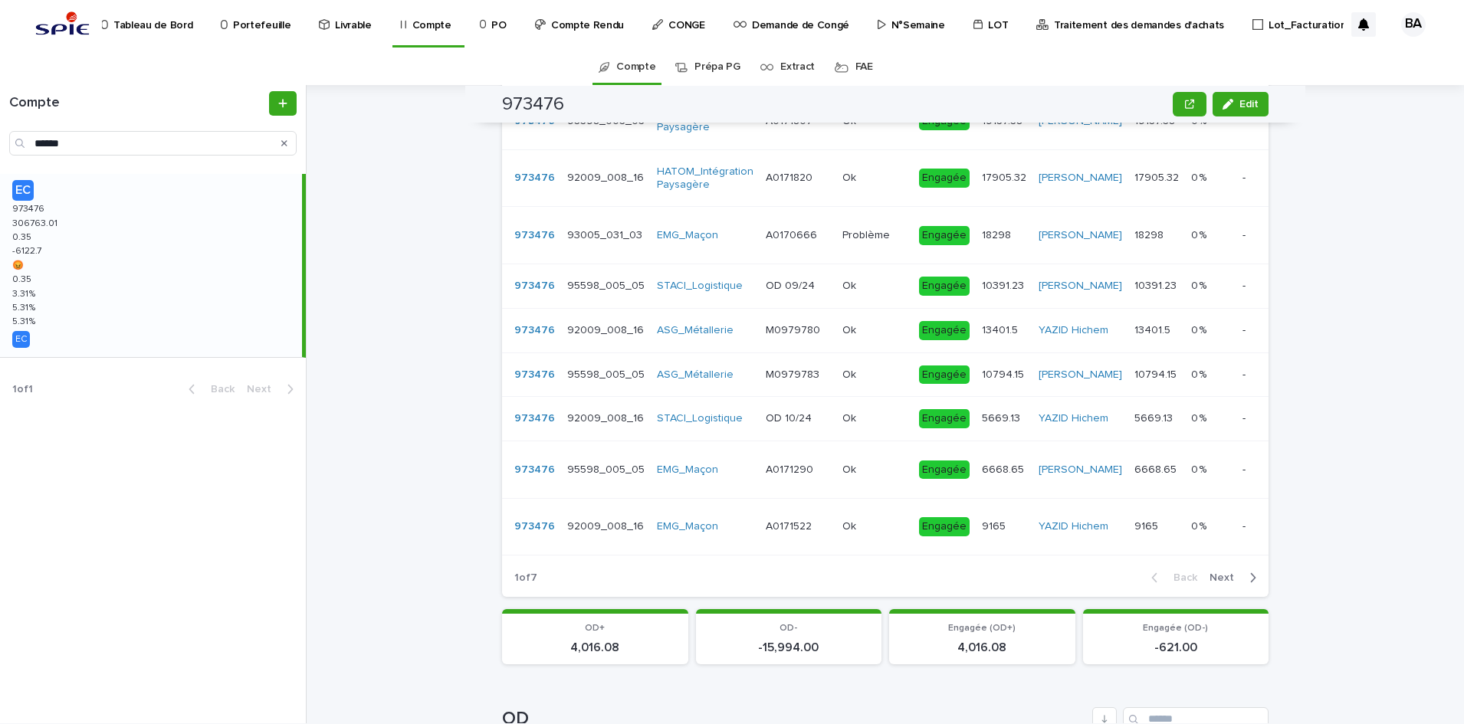
click at [1217, 583] on span "Next" at bounding box center [1226, 578] width 34 height 11
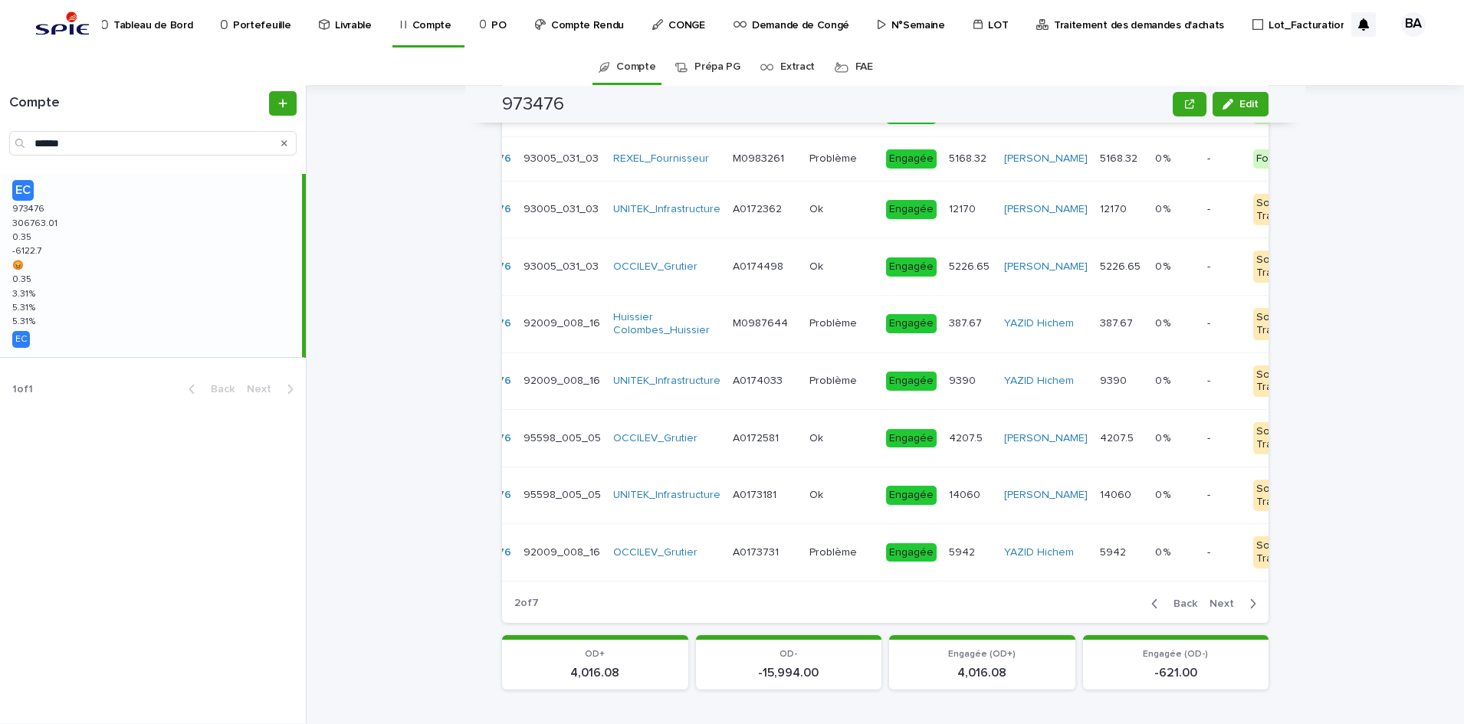
scroll to position [0, 144]
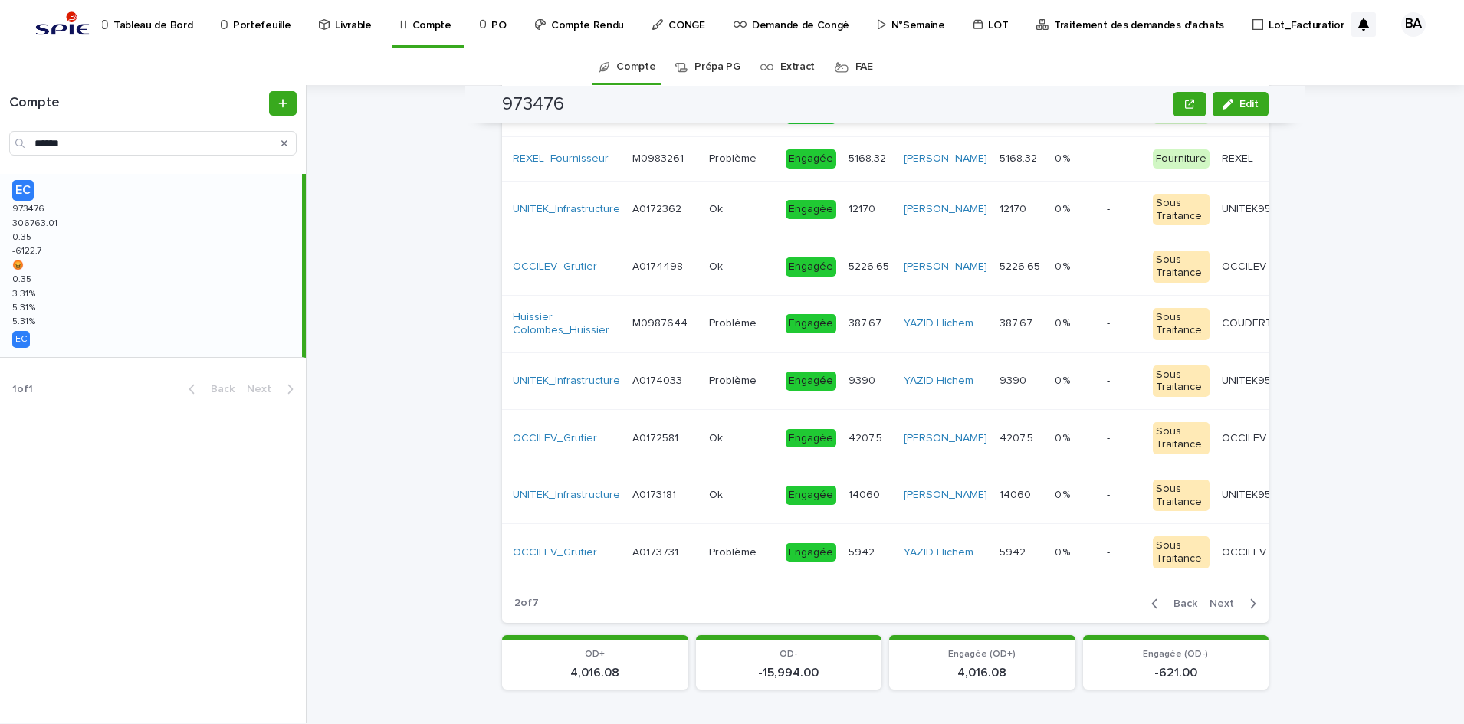
click at [1225, 609] on span "Next" at bounding box center [1226, 604] width 34 height 11
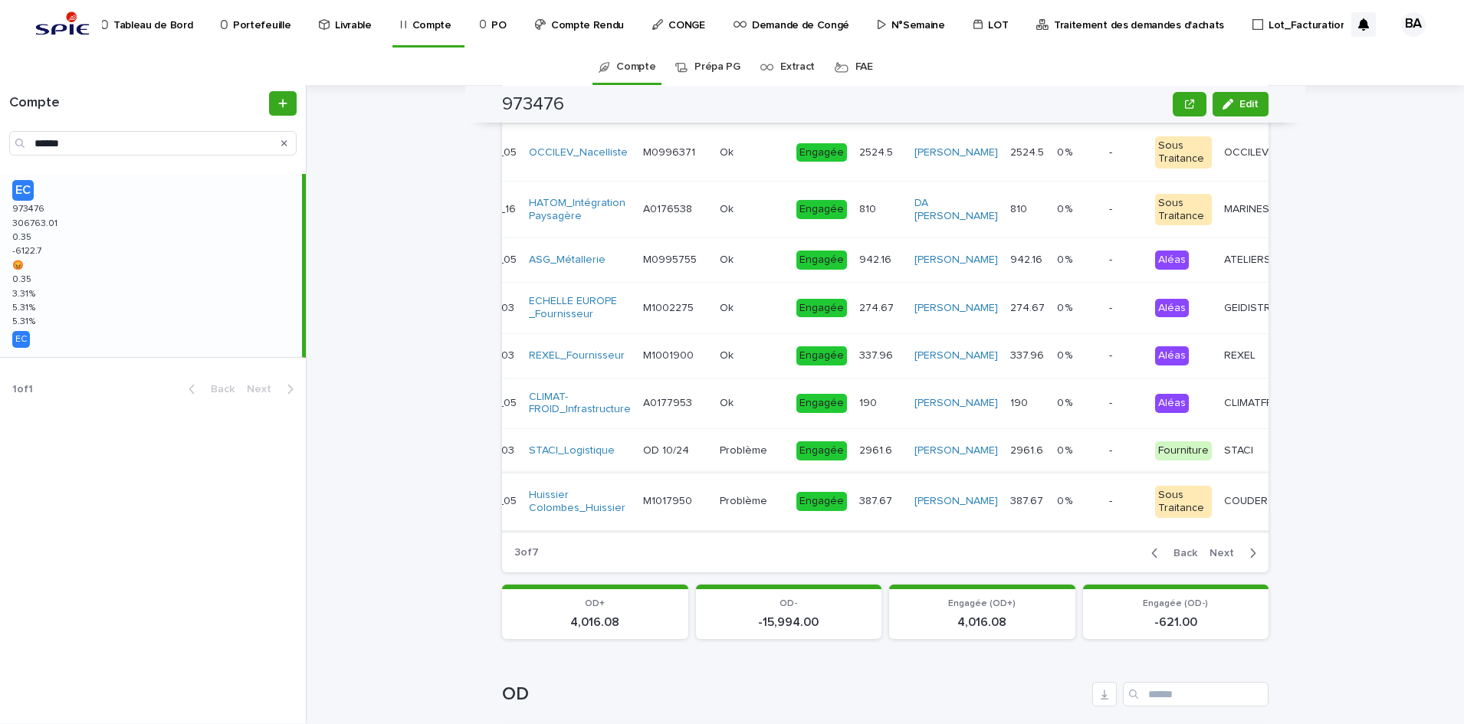
scroll to position [0, 127]
click at [1225, 559] on span "Next" at bounding box center [1226, 553] width 34 height 11
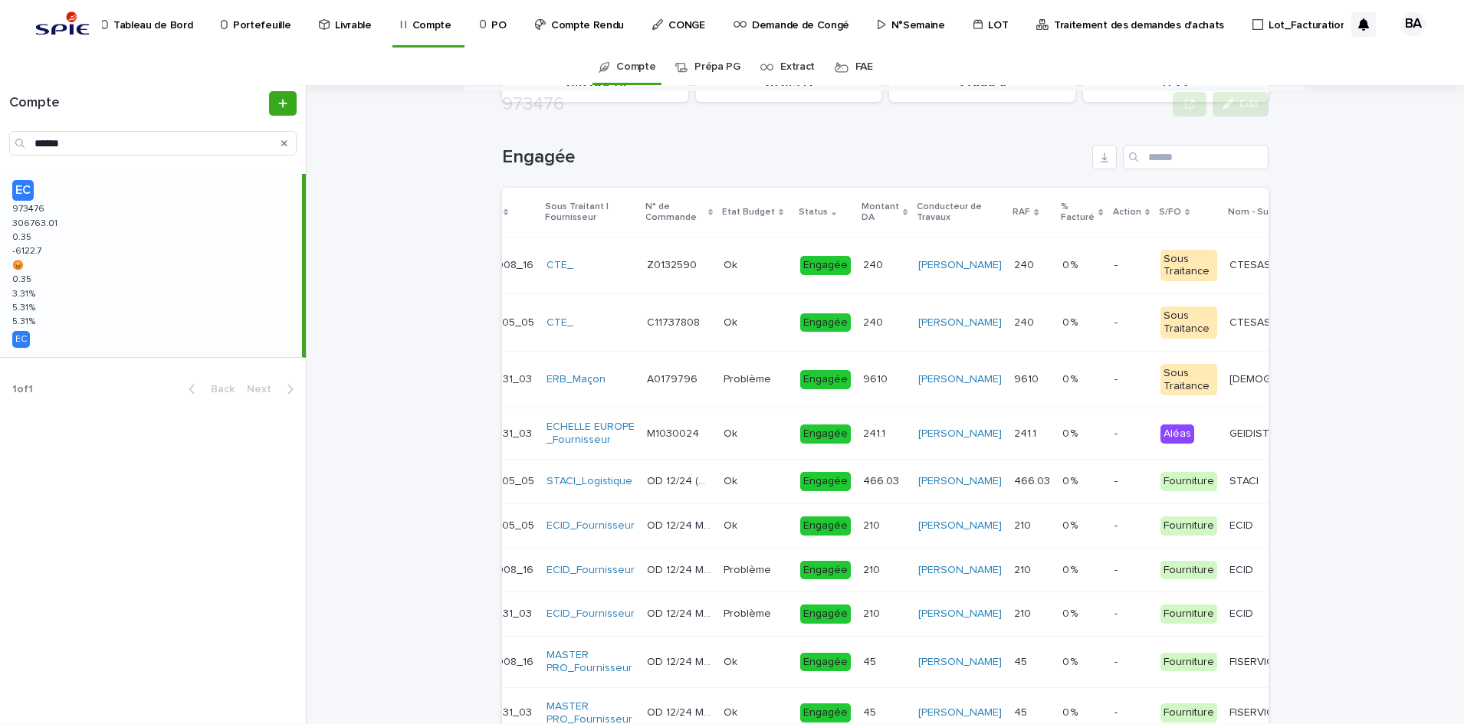
scroll to position [383, 0]
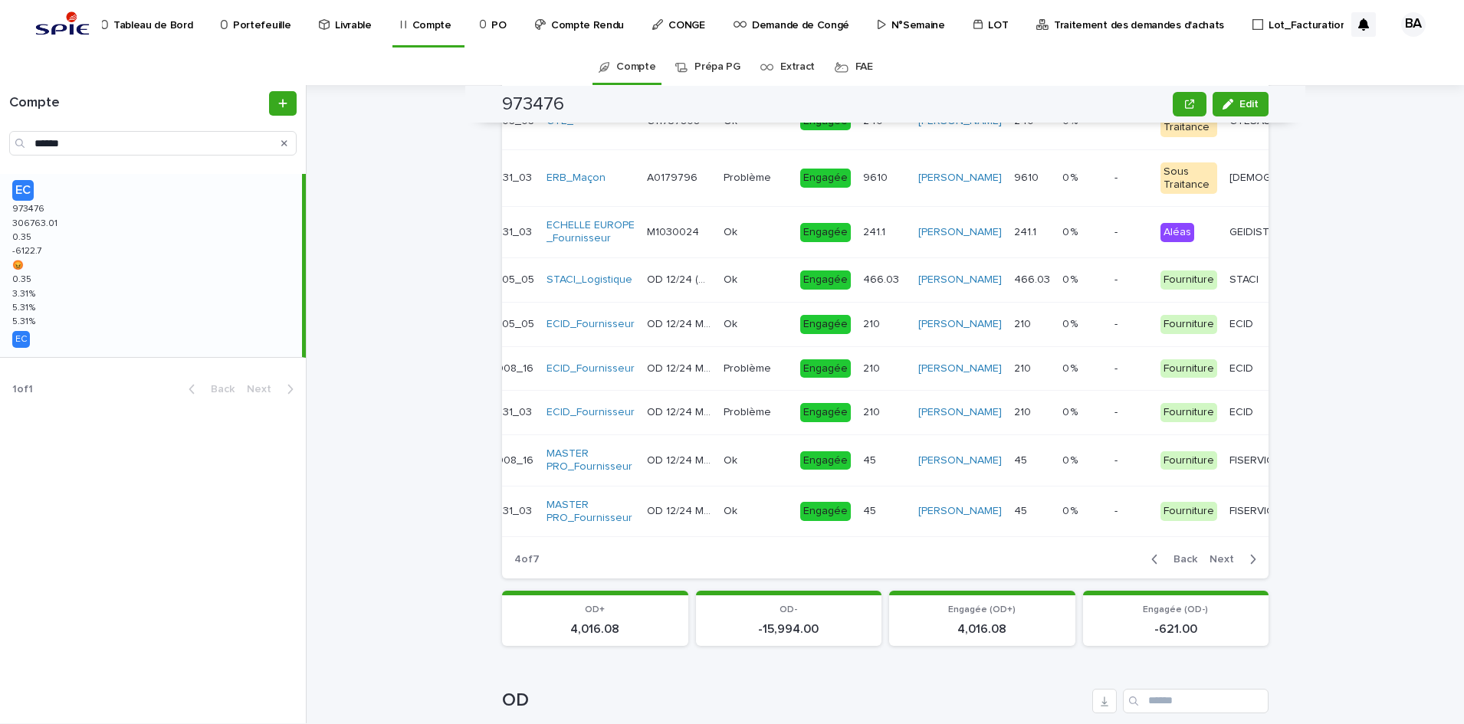
click at [1219, 565] on span "Next" at bounding box center [1226, 559] width 34 height 11
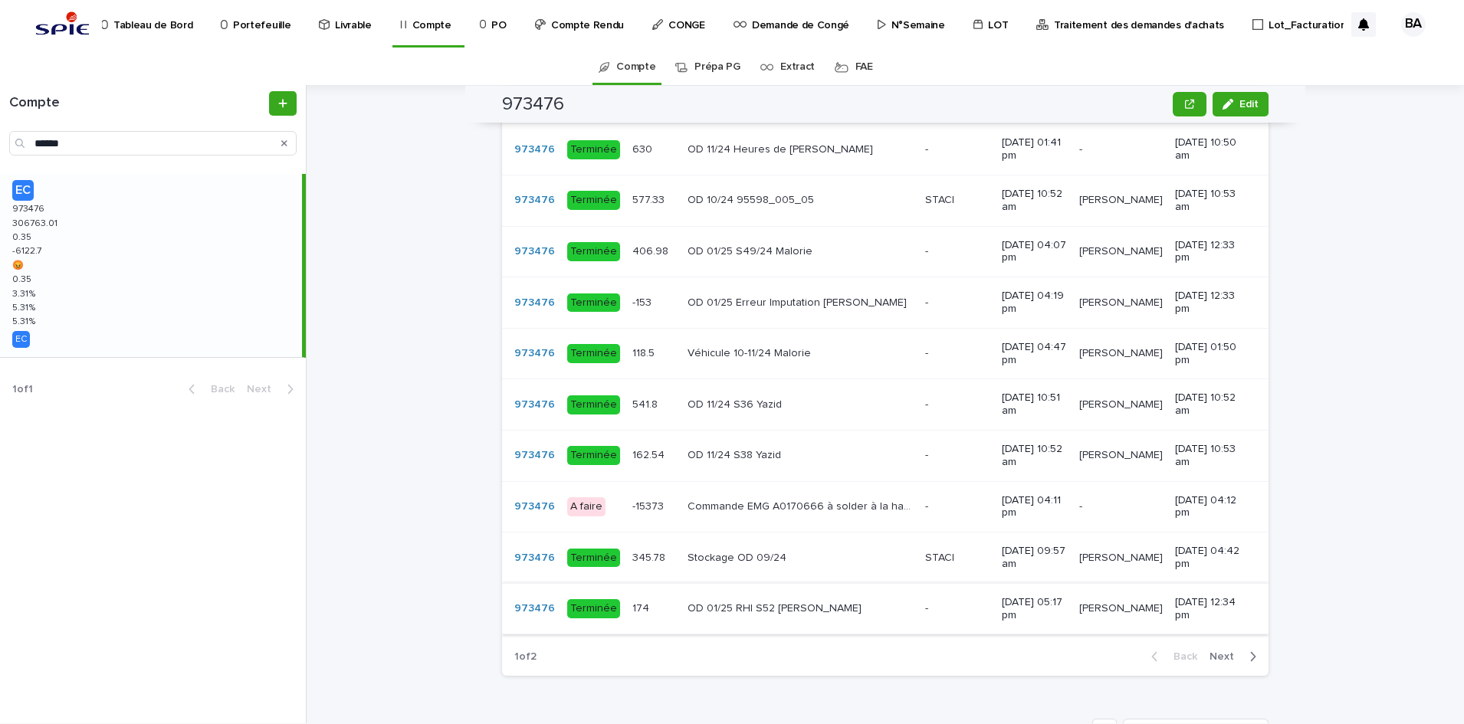
scroll to position [1150, 0]
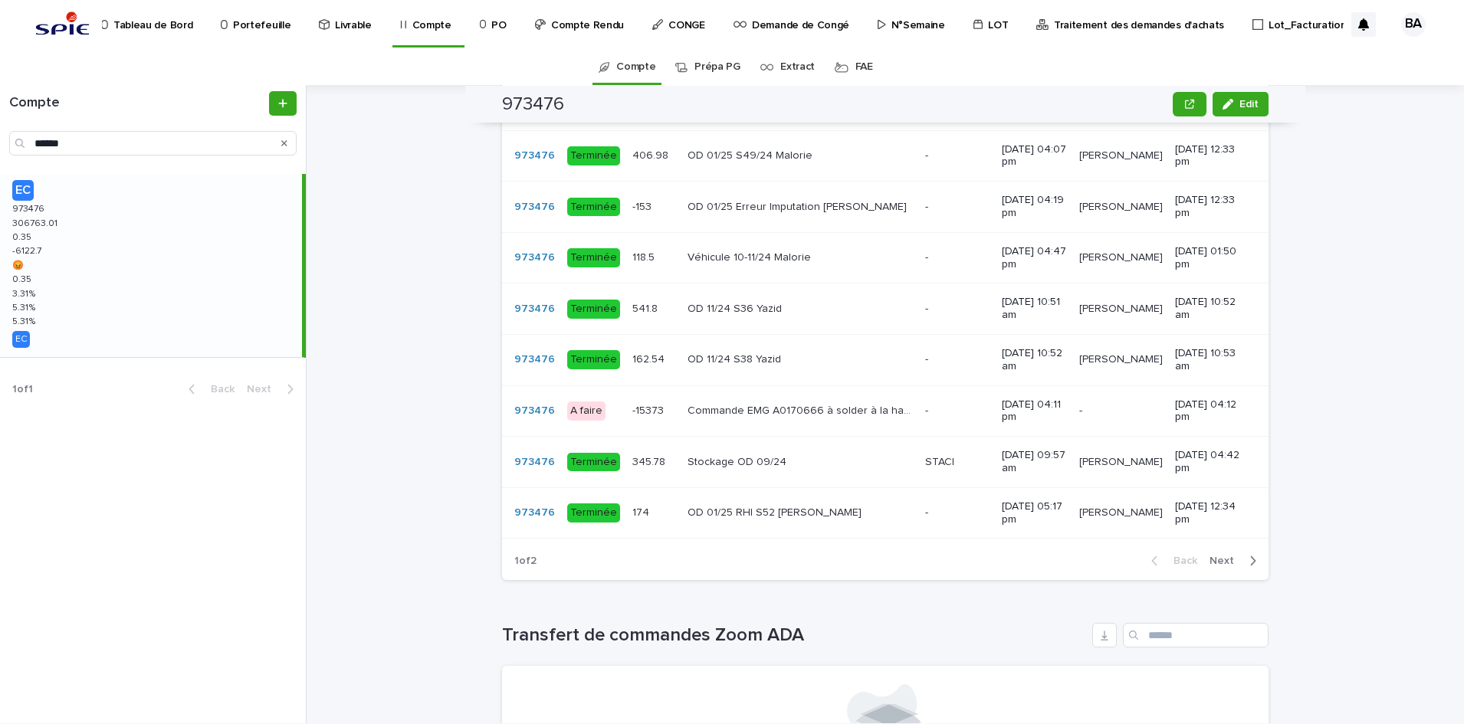
click at [1210, 566] on span "Next" at bounding box center [1226, 561] width 34 height 11
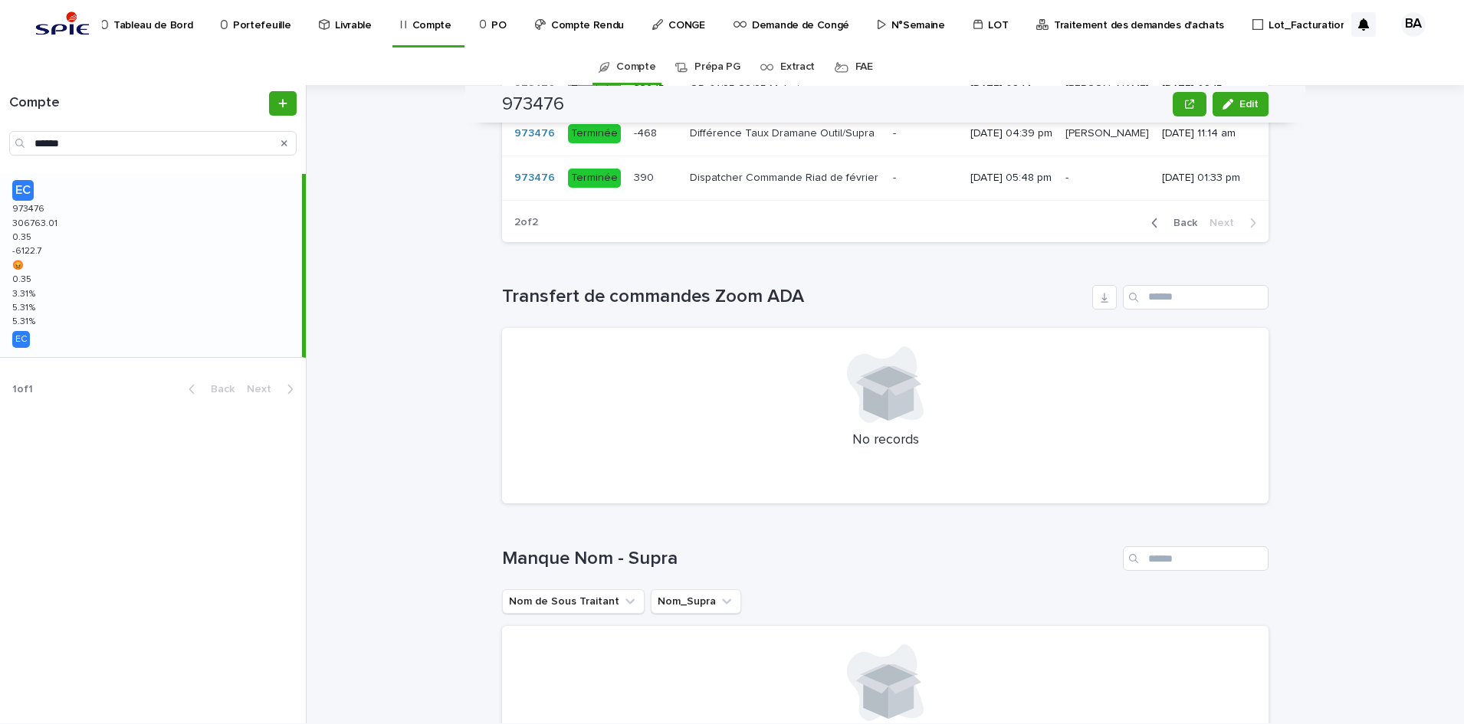
scroll to position [1041, 0]
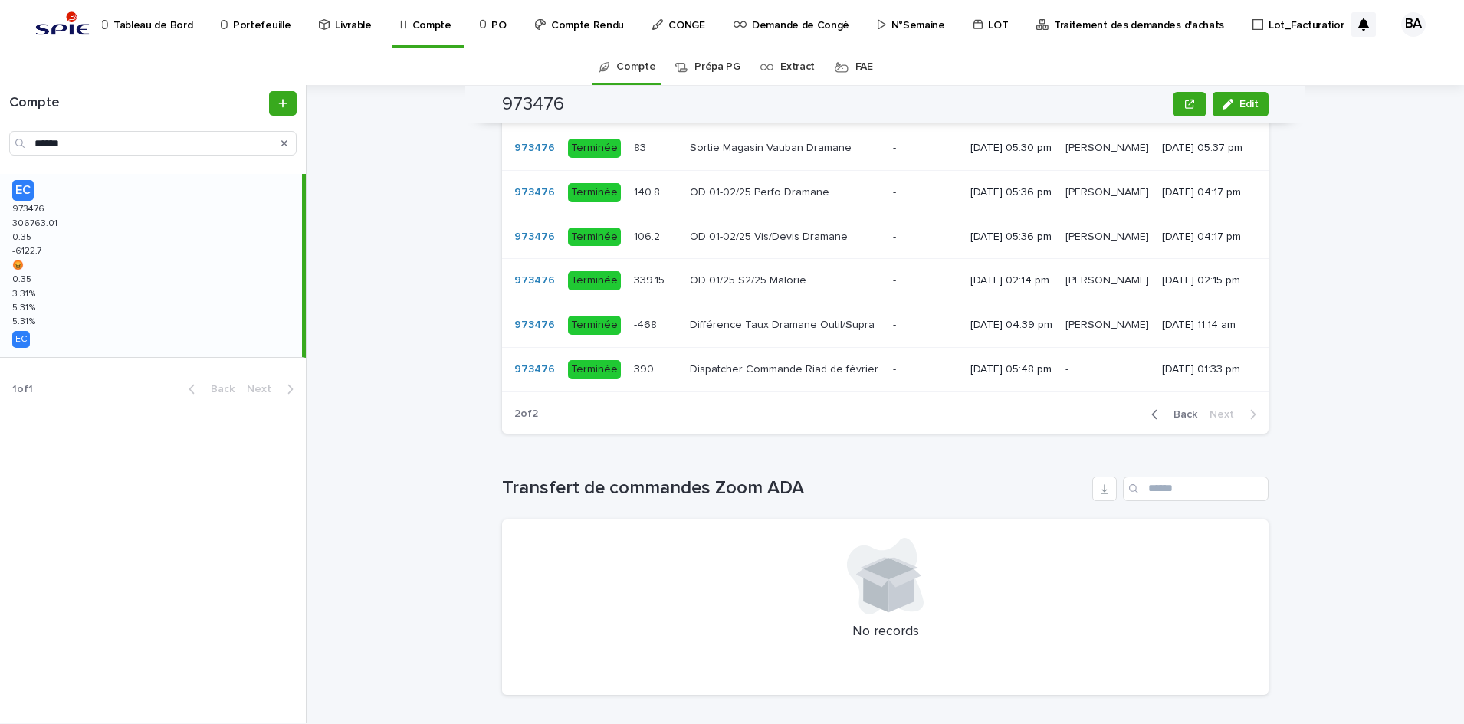
click at [1181, 420] on span "Back" at bounding box center [1180, 414] width 33 height 11
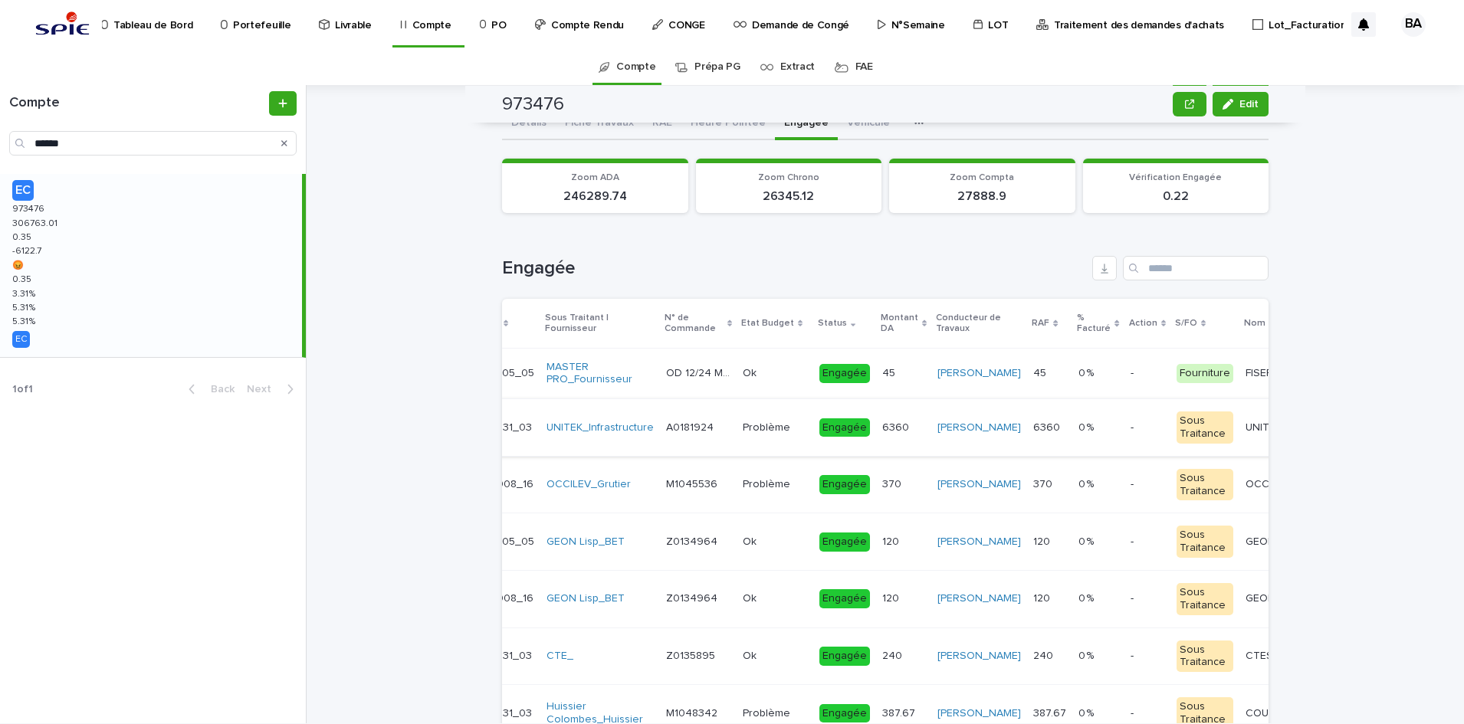
scroll to position [0, 0]
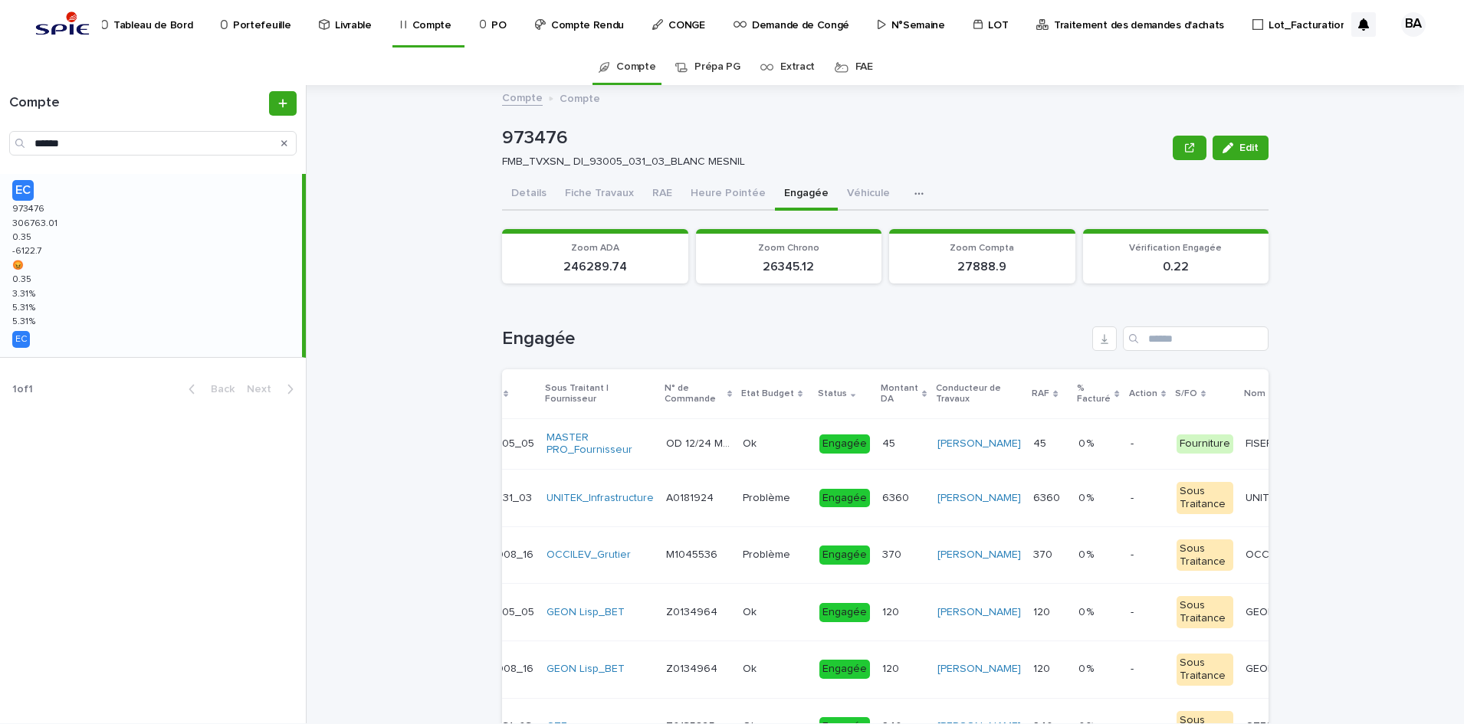
drag, startPoint x: 520, startPoint y: 185, endPoint x: 477, endPoint y: 199, distance: 44.1
click at [520, 185] on button "Details" at bounding box center [529, 195] width 54 height 32
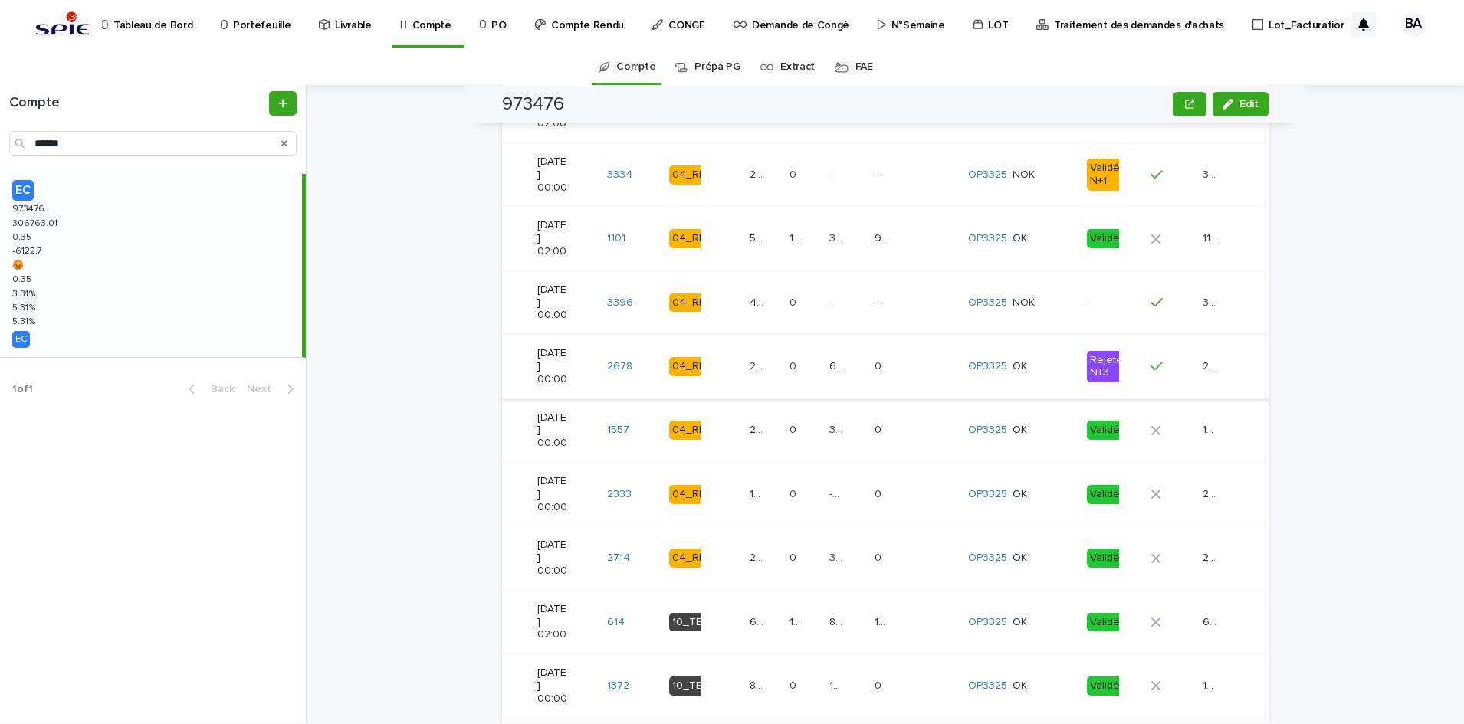
scroll to position [1724, 0]
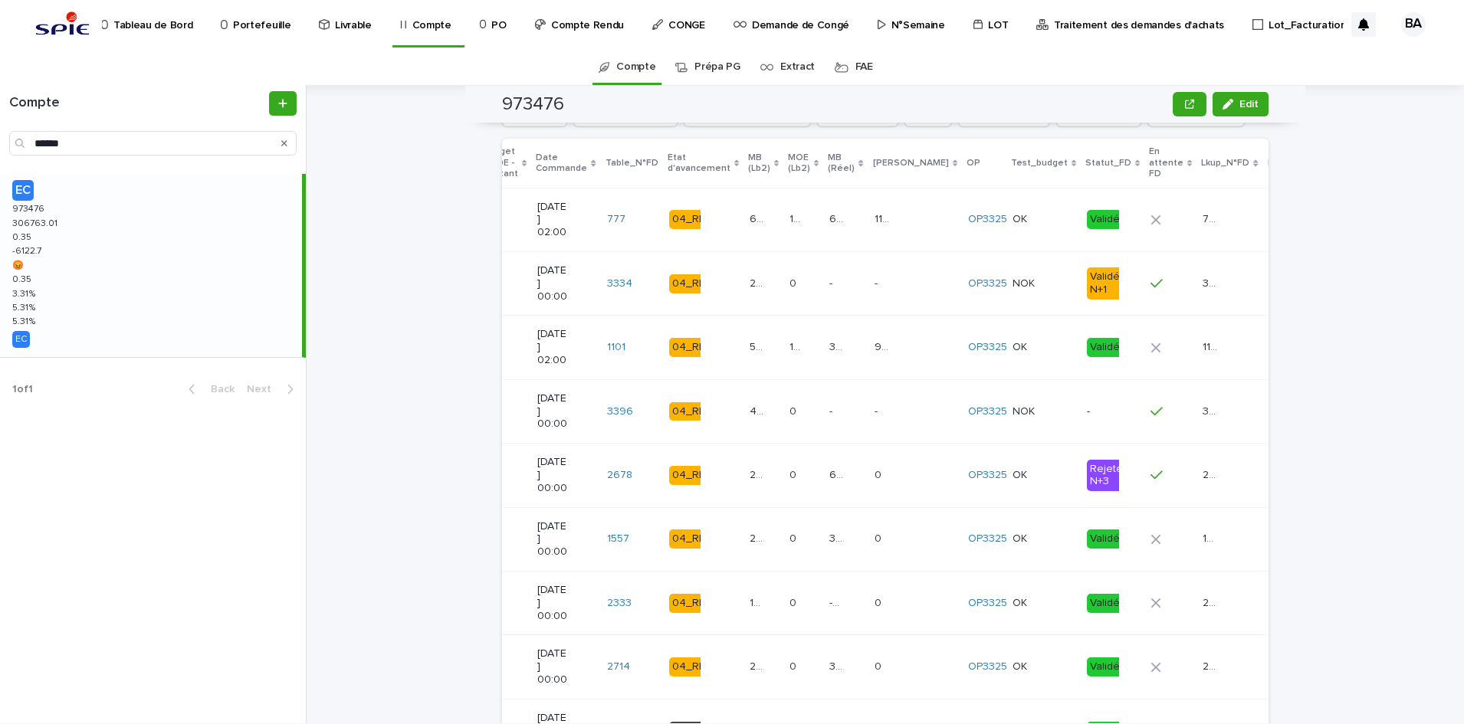
click at [1081, 483] on td "Rejetée N+3" at bounding box center [1113, 476] width 64 height 64
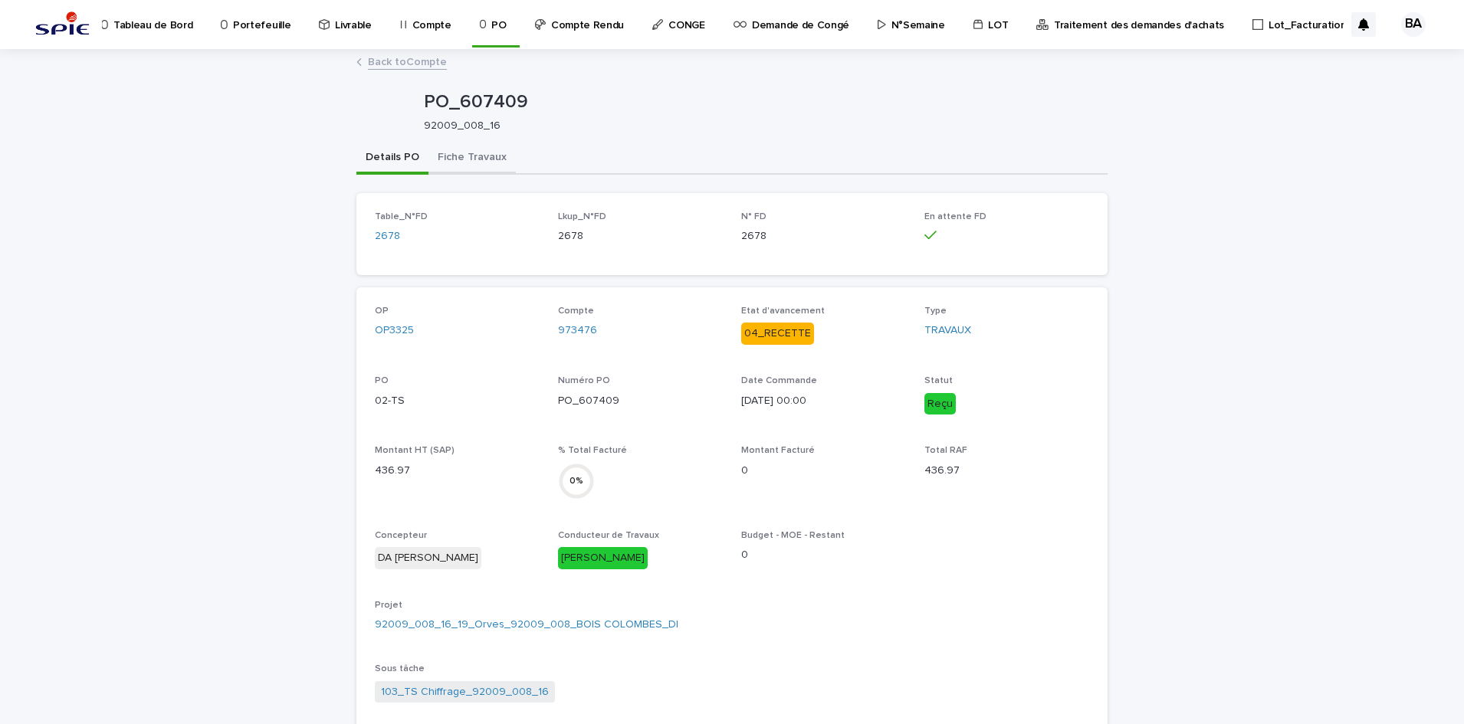
click at [496, 165] on button "Fiche Travaux" at bounding box center [471, 159] width 87 height 32
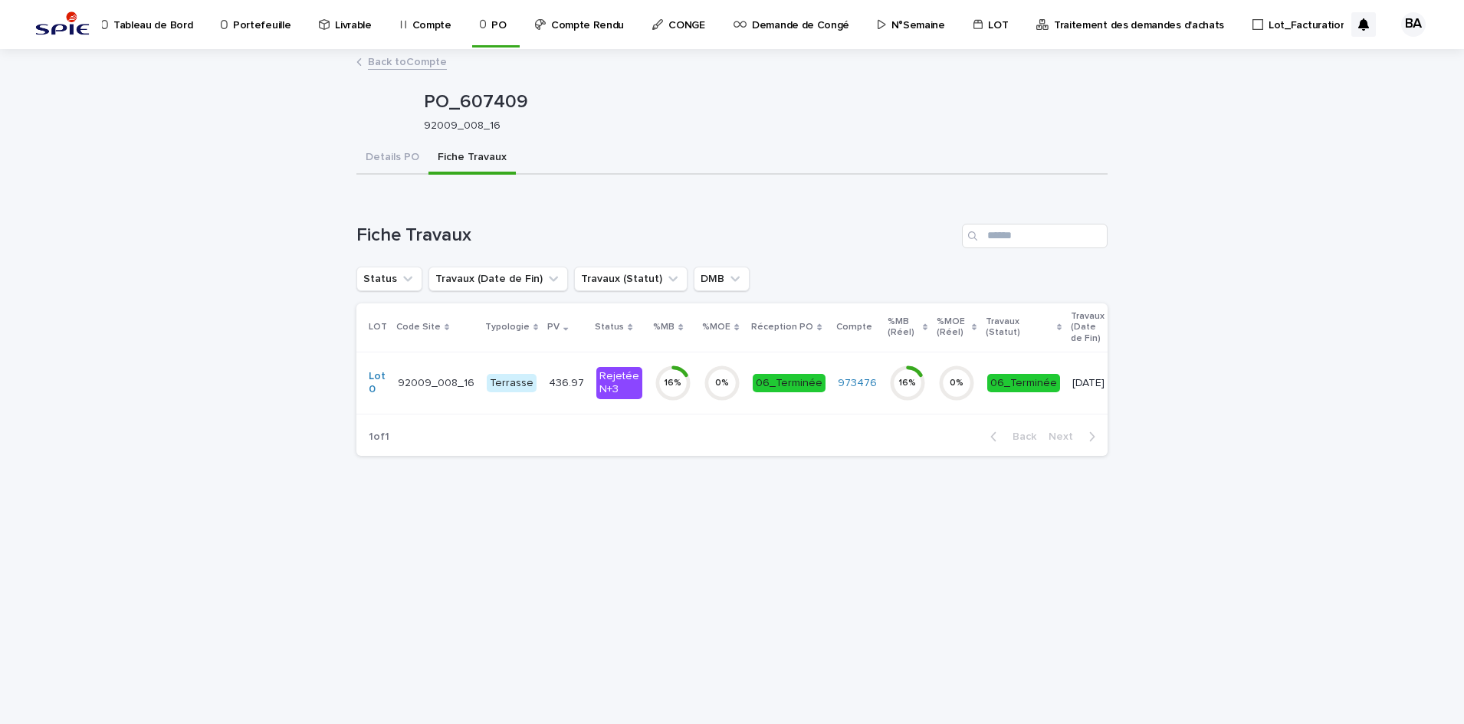
click at [697, 402] on td "0 %" at bounding box center [721, 383] width 49 height 62
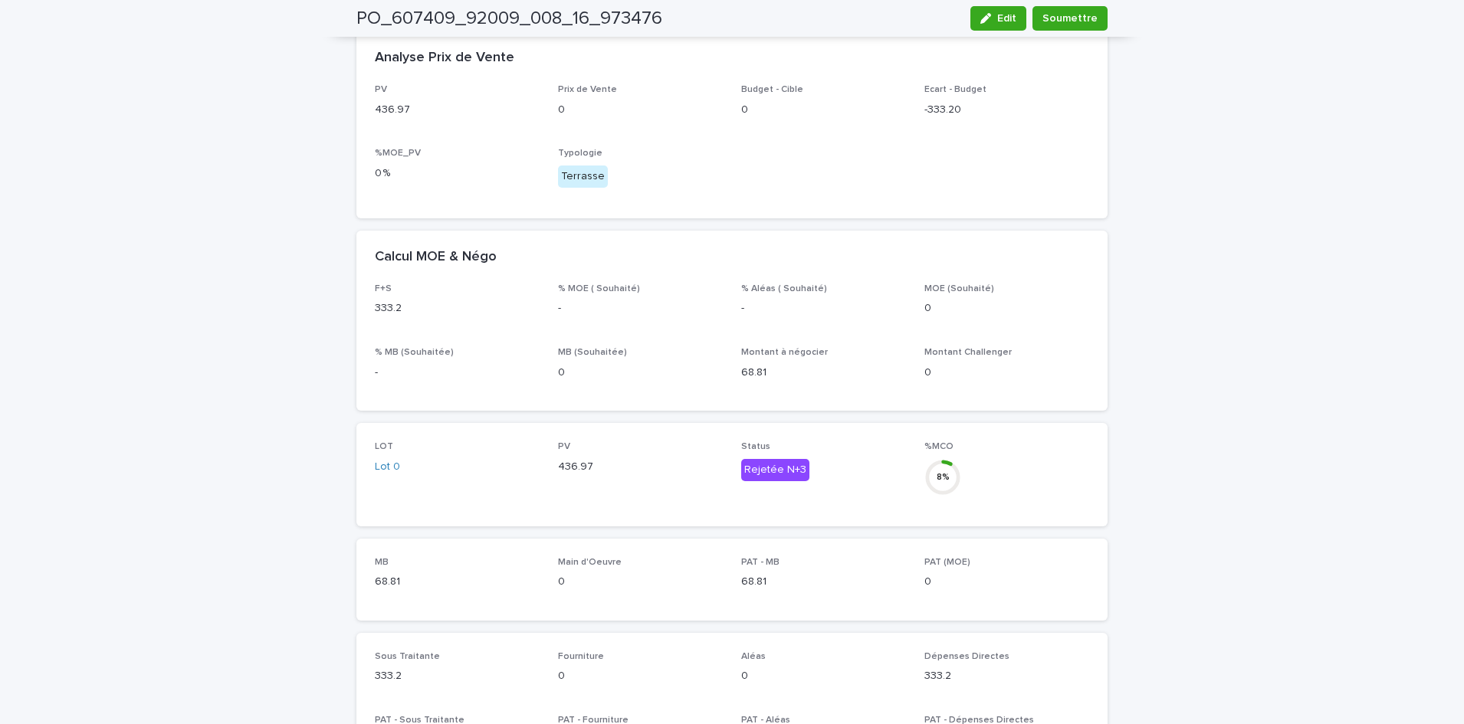
scroll to position [26, 0]
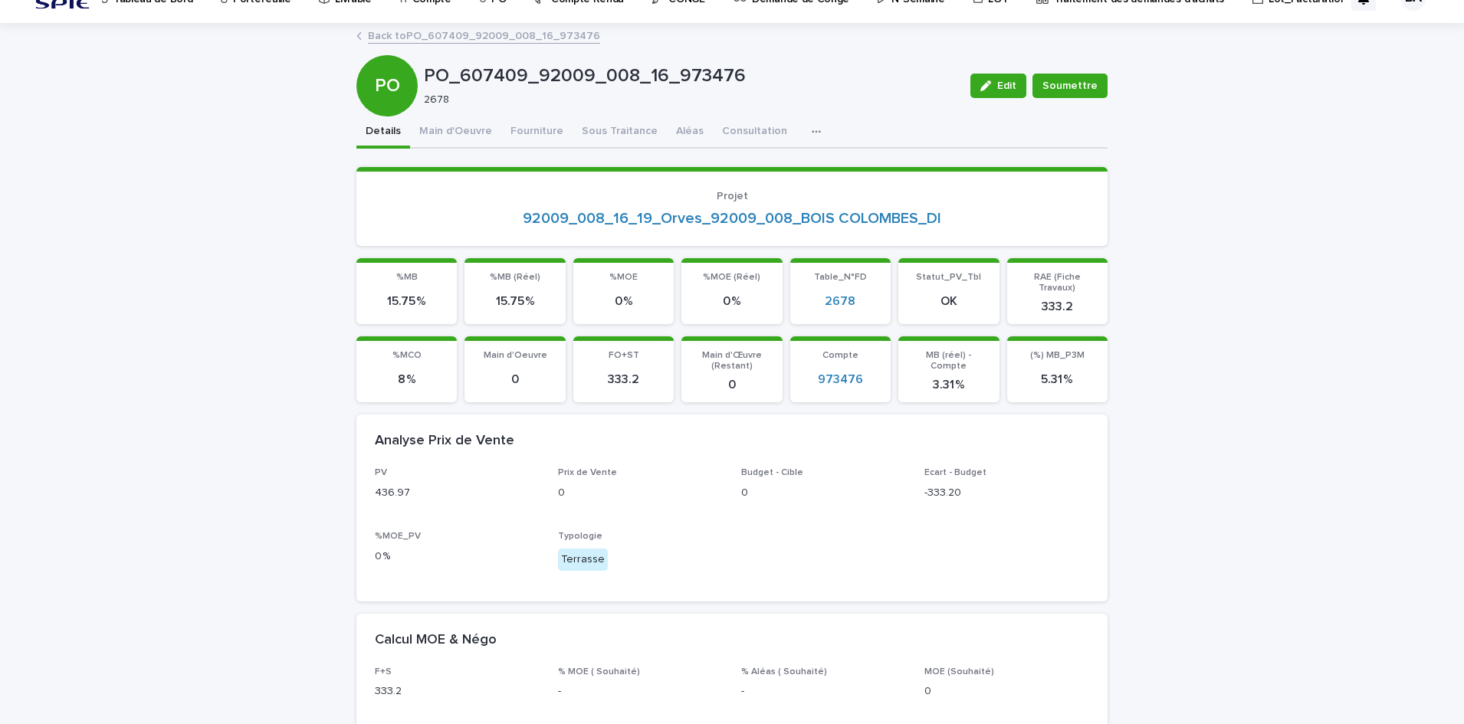
click at [409, 36] on link "Back to PO_607409_92009_008_16_973476" at bounding box center [484, 35] width 232 height 18
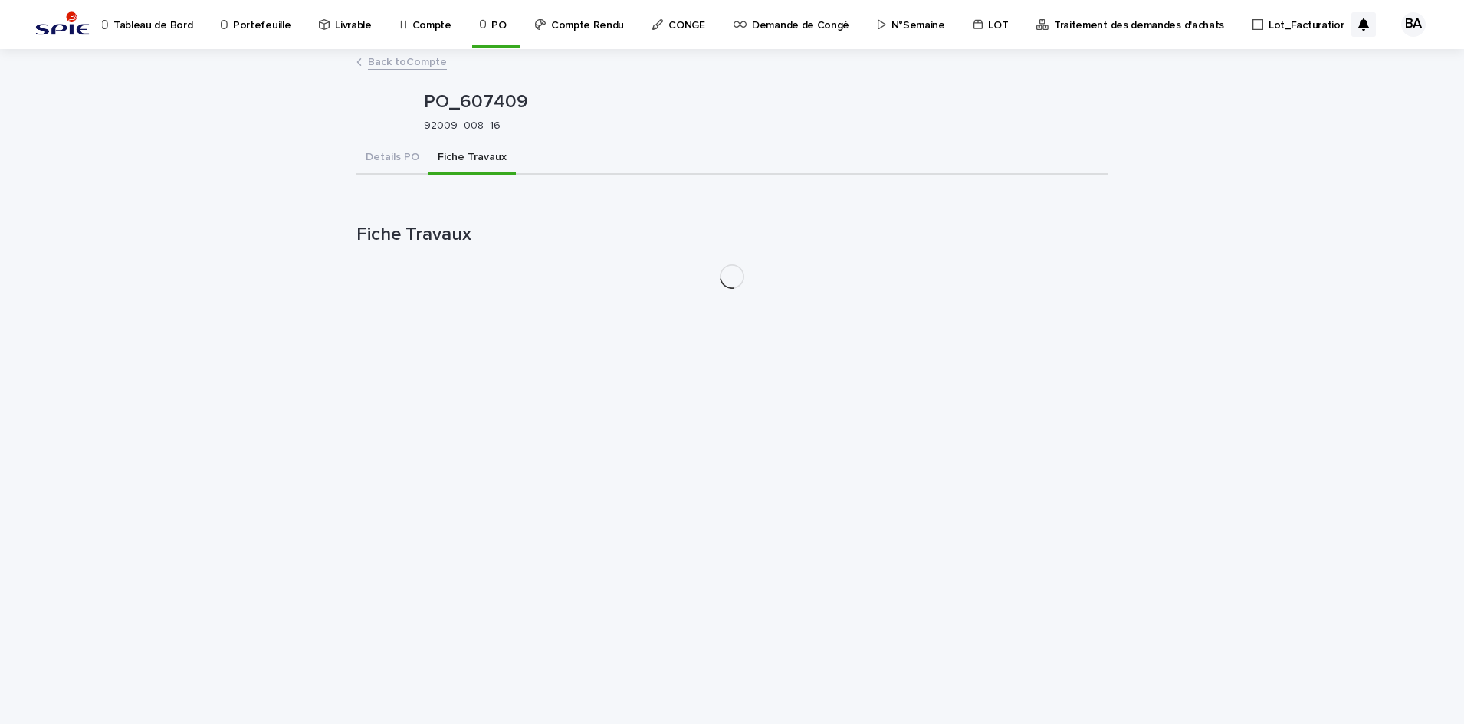
click at [386, 54] on link "Back to Compte" at bounding box center [407, 61] width 79 height 18
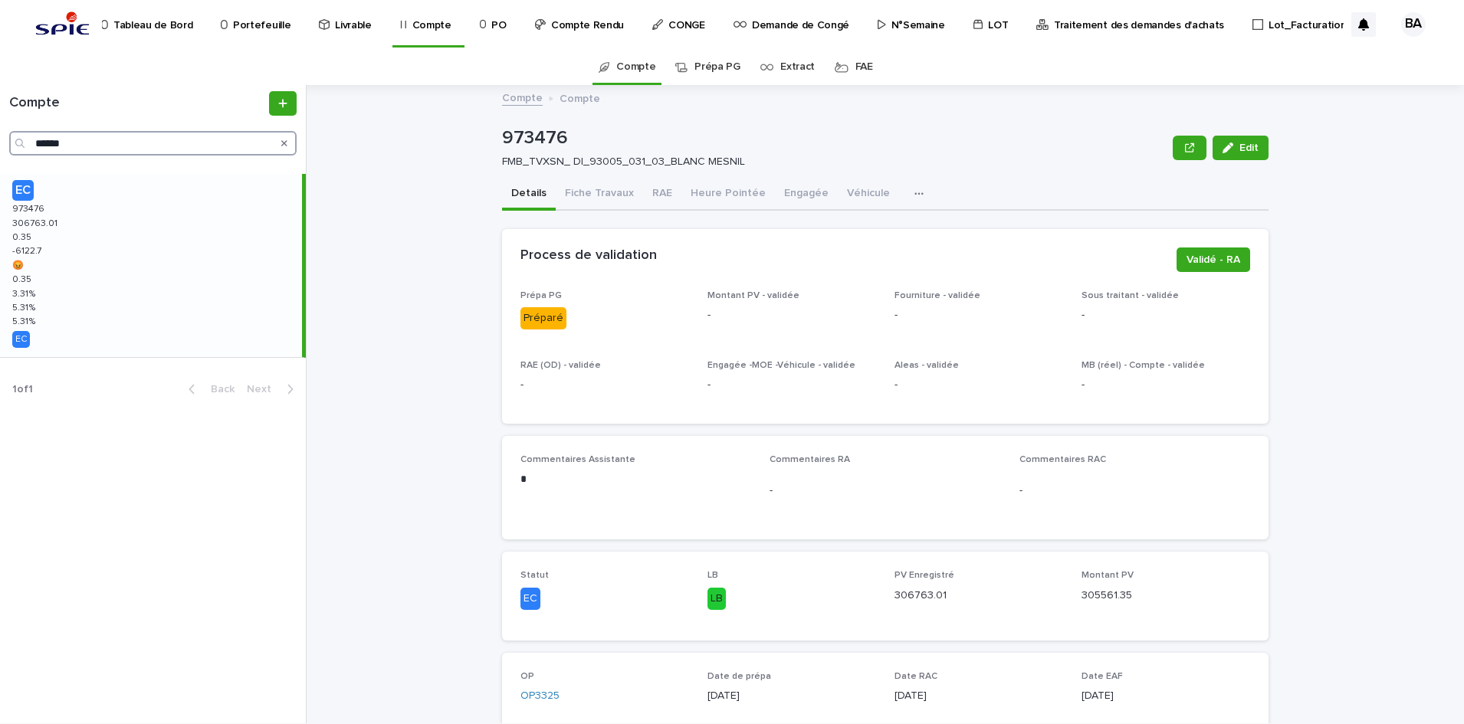
click at [0, 132] on html "Tableau de Bord Portefeuille Livrable Compte PO Compte Rendu CONGE Demande de C…" at bounding box center [732, 362] width 1464 height 724
paste input "Search"
click at [68, 261] on div "TE 959552 959552 107249.24 107249.24 -0.09 -0.09 -5363.52 -5363.52 😡 😡 -0.09 -0…" at bounding box center [151, 265] width 302 height 183
click at [797, 193] on button "Engagée" at bounding box center [806, 195] width 63 height 32
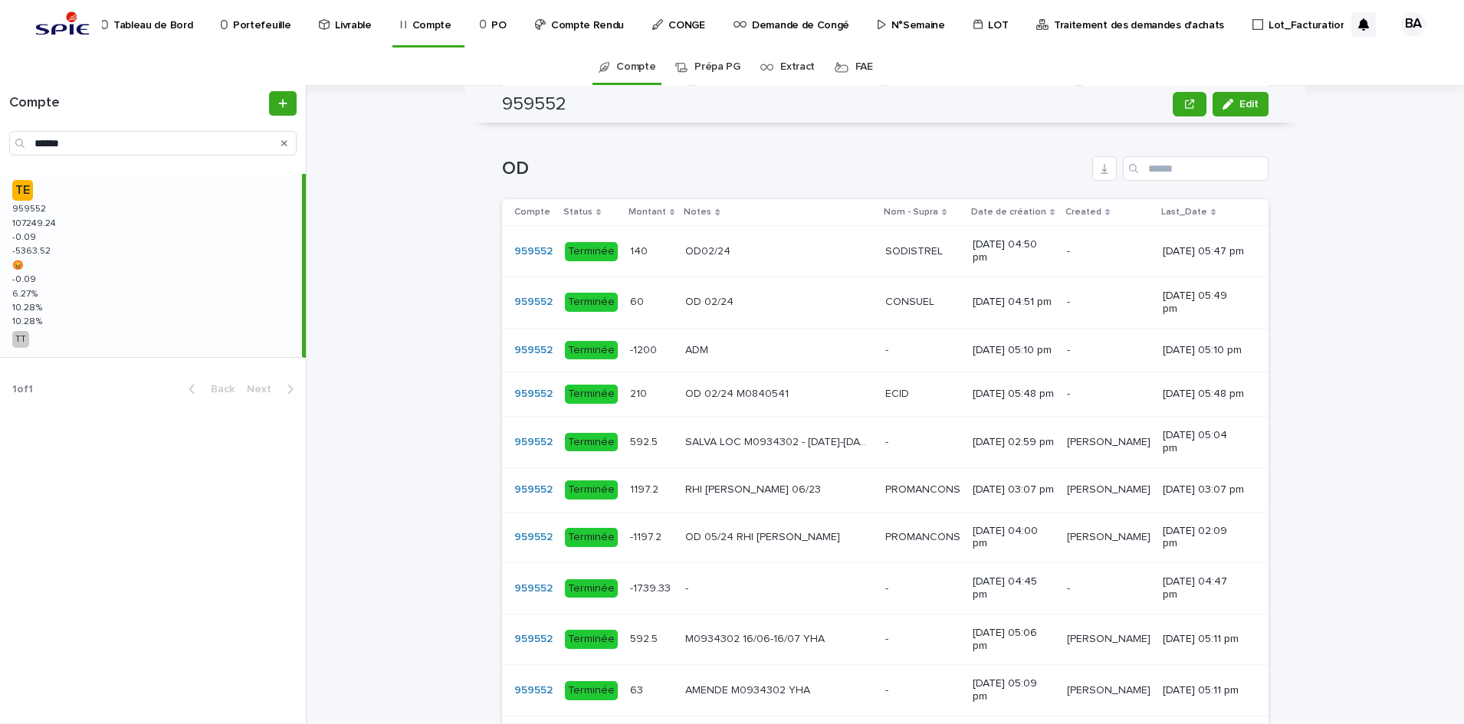
scroll to position [1150, 0]
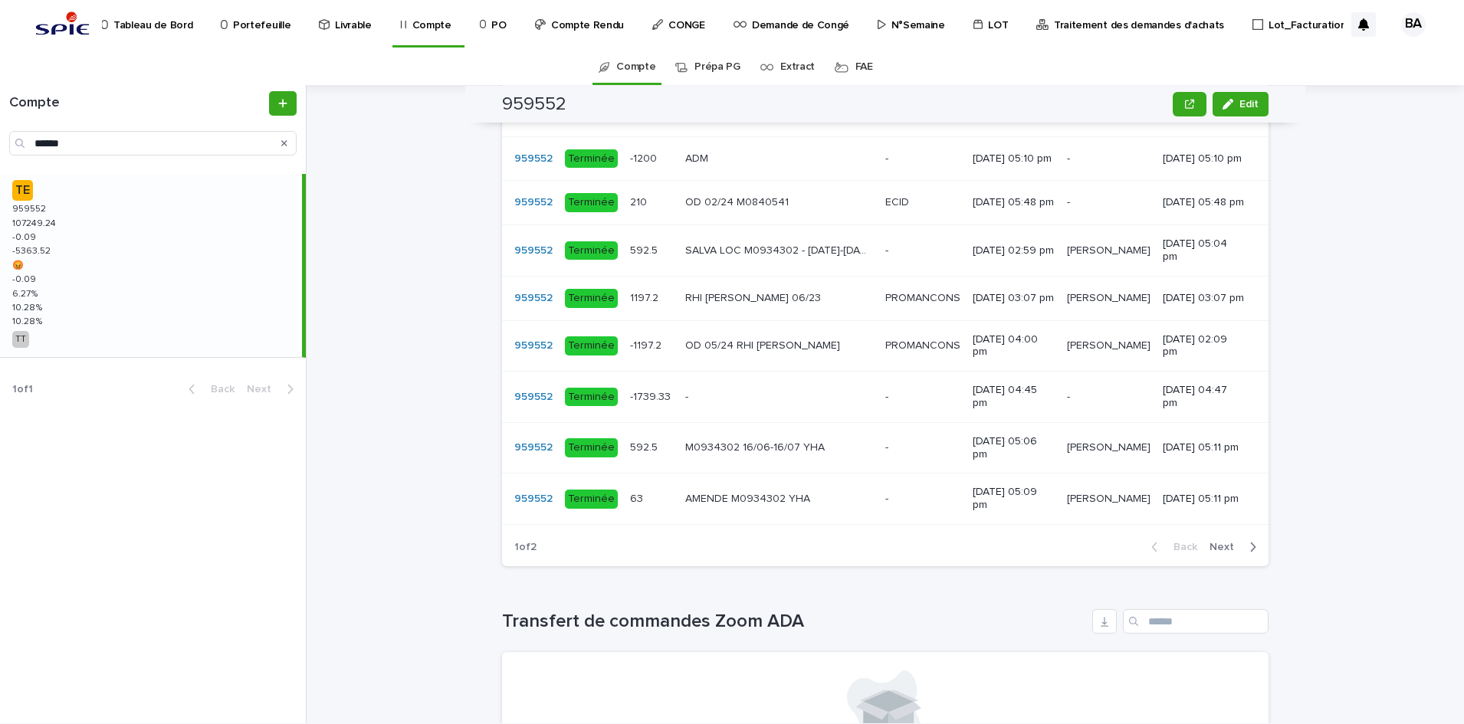
click at [1216, 553] on span "Next" at bounding box center [1226, 547] width 34 height 11
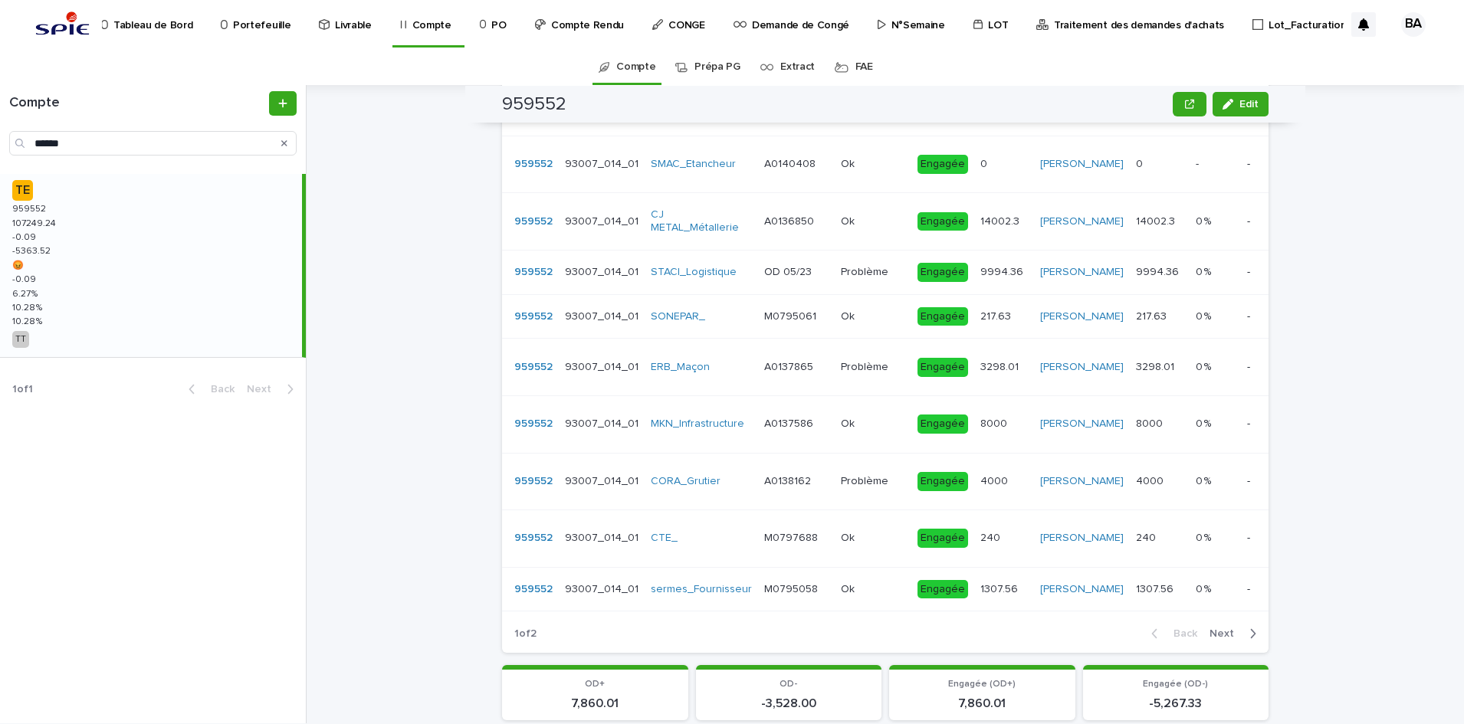
scroll to position [0, 0]
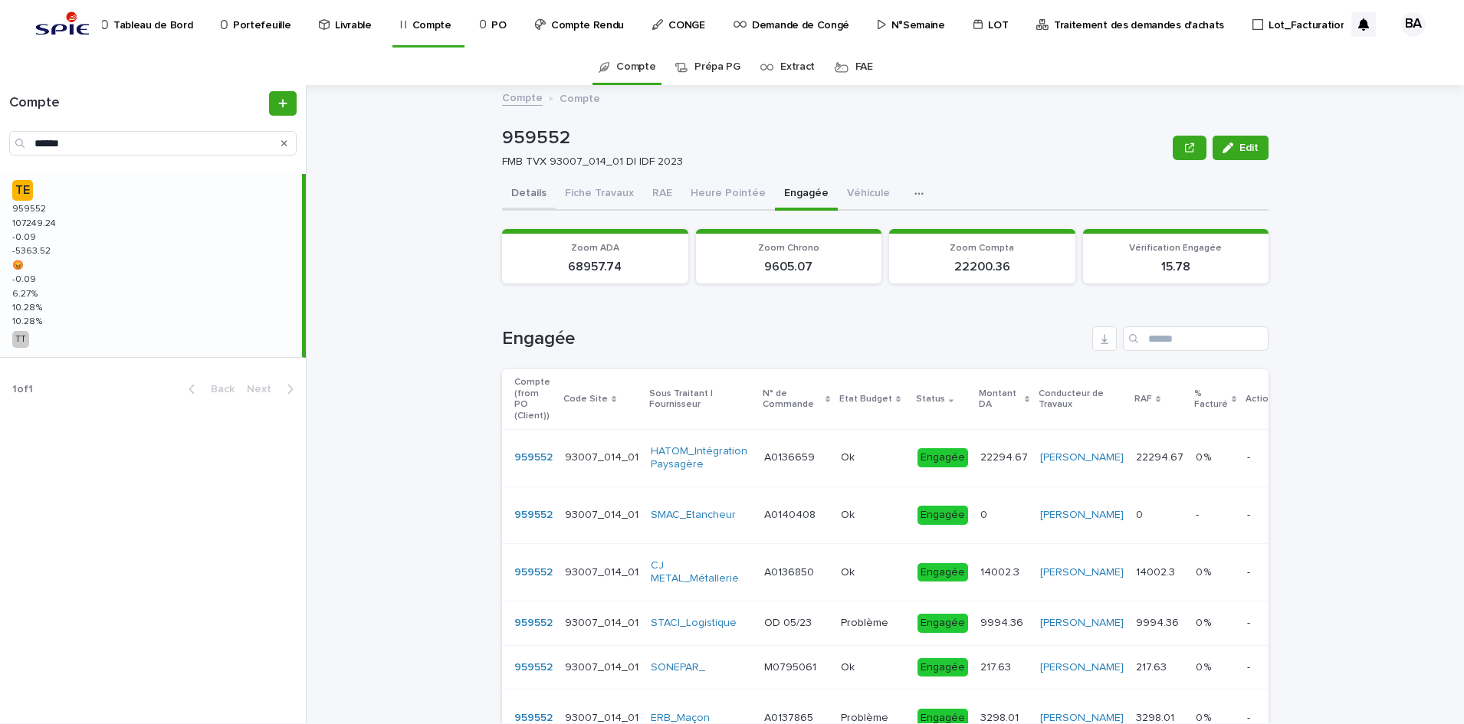
click at [523, 199] on button "Details" at bounding box center [529, 195] width 54 height 32
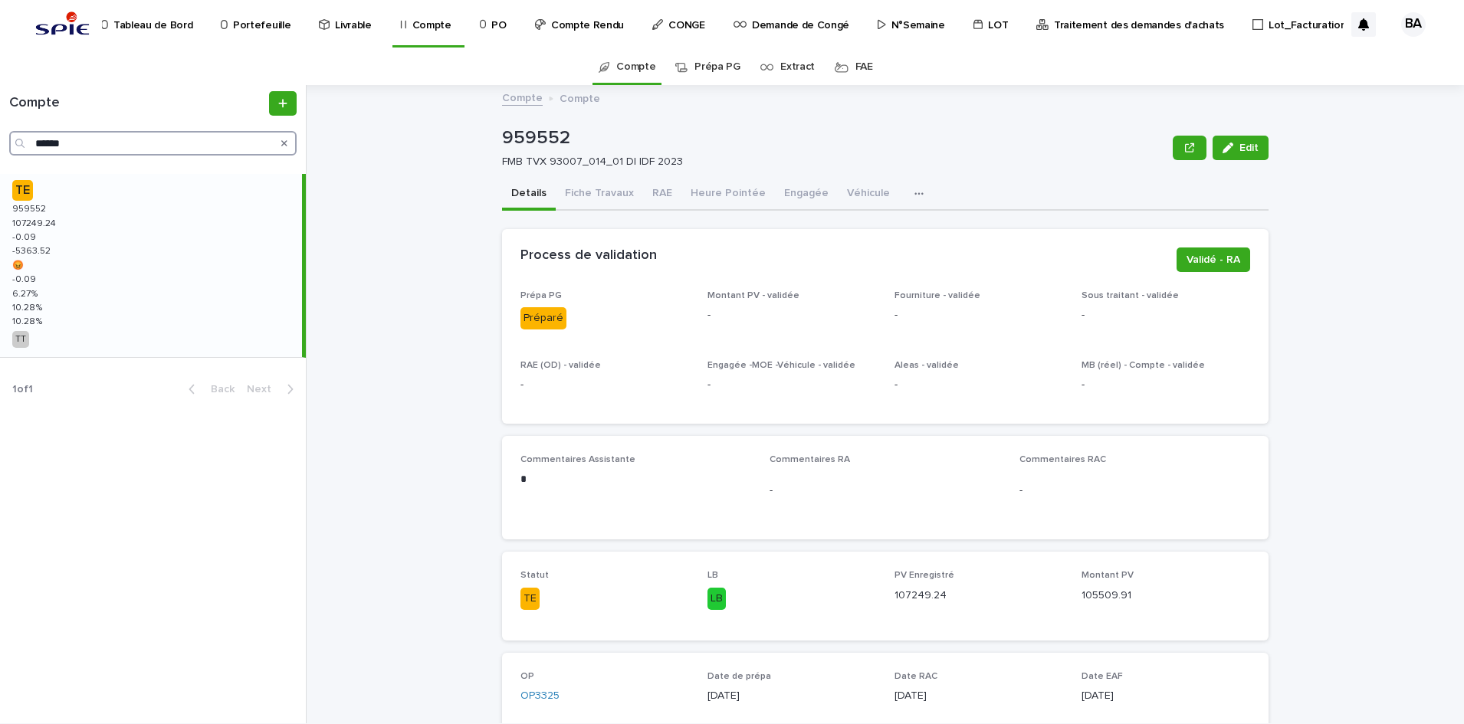
drag, startPoint x: 82, startPoint y: 139, endPoint x: 24, endPoint y: 132, distance: 58.8
click at [24, 132] on div "******" at bounding box center [152, 143] width 287 height 25
paste input "Search"
click at [78, 199] on p "TE" at bounding box center [154, 190] width 284 height 21
click at [778, 189] on button "Engagée" at bounding box center [806, 195] width 63 height 32
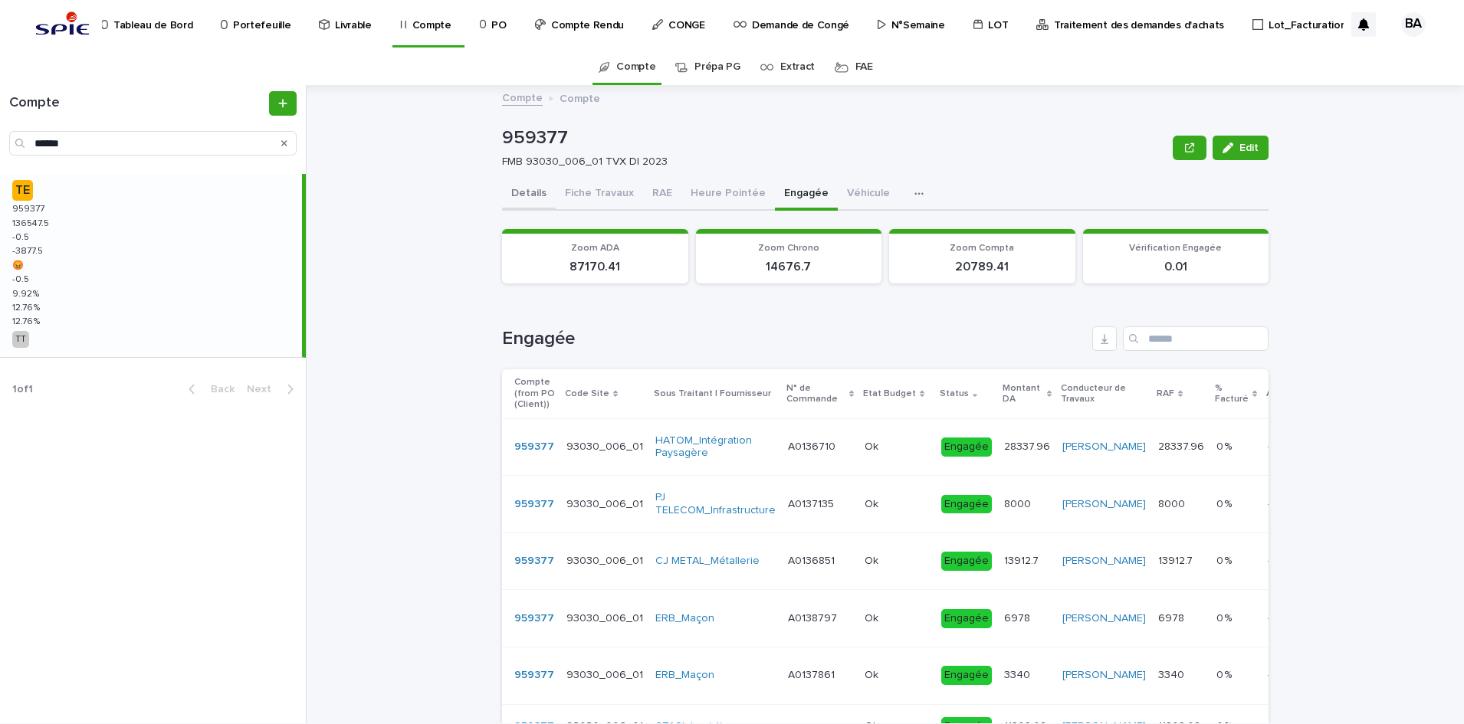
click at [523, 192] on button "Details" at bounding box center [529, 195] width 54 height 32
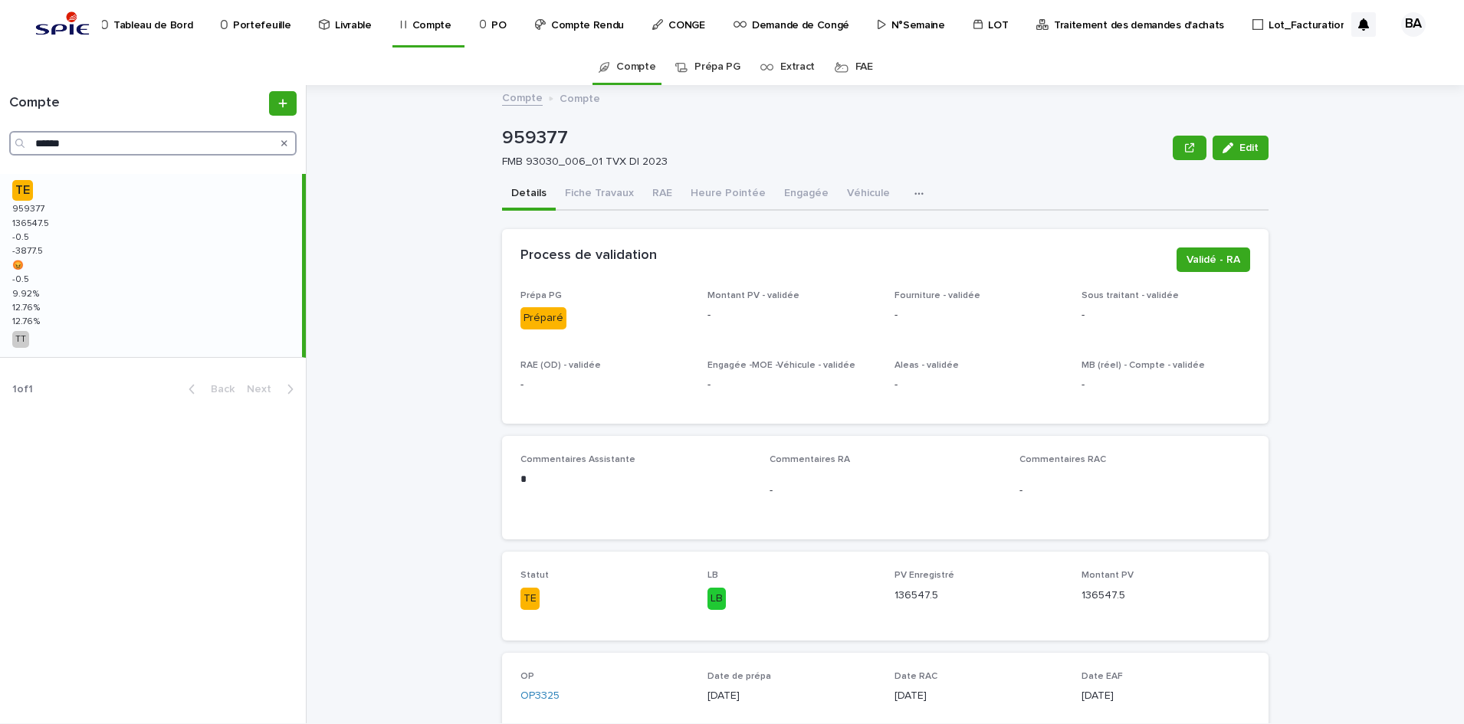
drag, startPoint x: 78, startPoint y: 138, endPoint x: -4, endPoint y: 136, distance: 82.0
click at [0, 136] on html "Tableau de Bord Portefeuille Livrable Compte PO Compte Rendu CONGE Demande de C…" at bounding box center [732, 362] width 1464 height 724
paste input "Search"
type input "******"
click at [75, 255] on div "EC 969674 969674 100015.14 100015.14 -115.87 -115.87 -705.85 -705.85 😡 😡 -115.8…" at bounding box center [151, 265] width 302 height 183
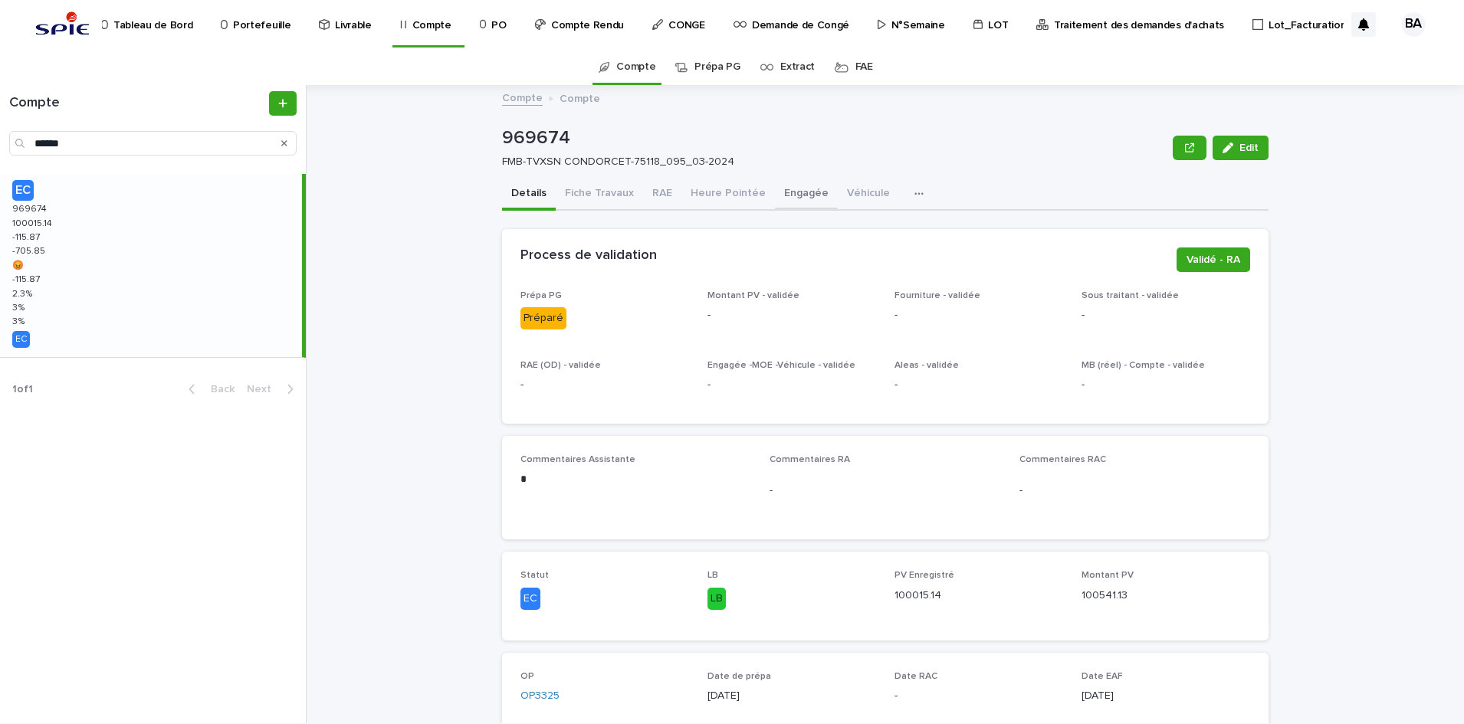
click at [795, 195] on button "Engagée" at bounding box center [806, 195] width 63 height 32
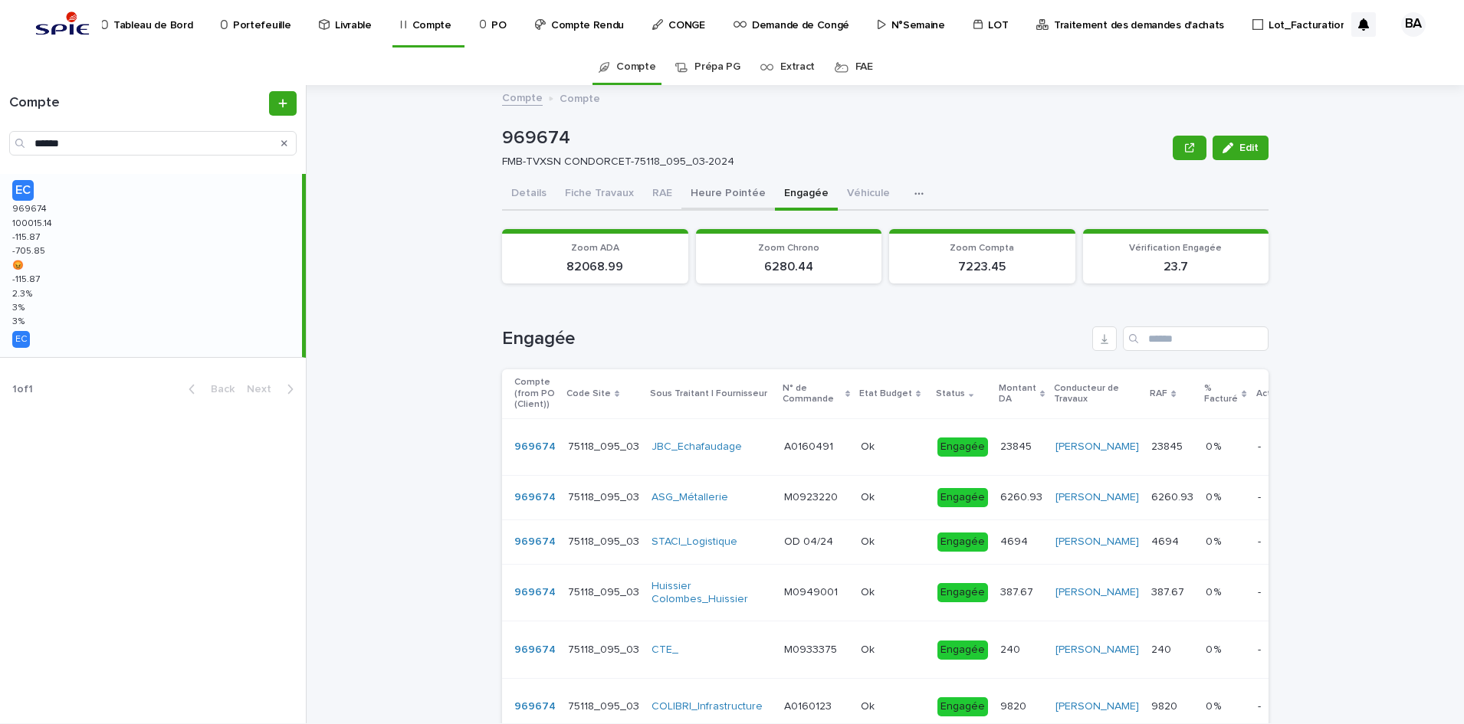
drag, startPoint x: 700, startPoint y: 195, endPoint x: 674, endPoint y: 195, distance: 25.3
click at [700, 195] on button "Heure Pointée" at bounding box center [728, 195] width 94 height 32
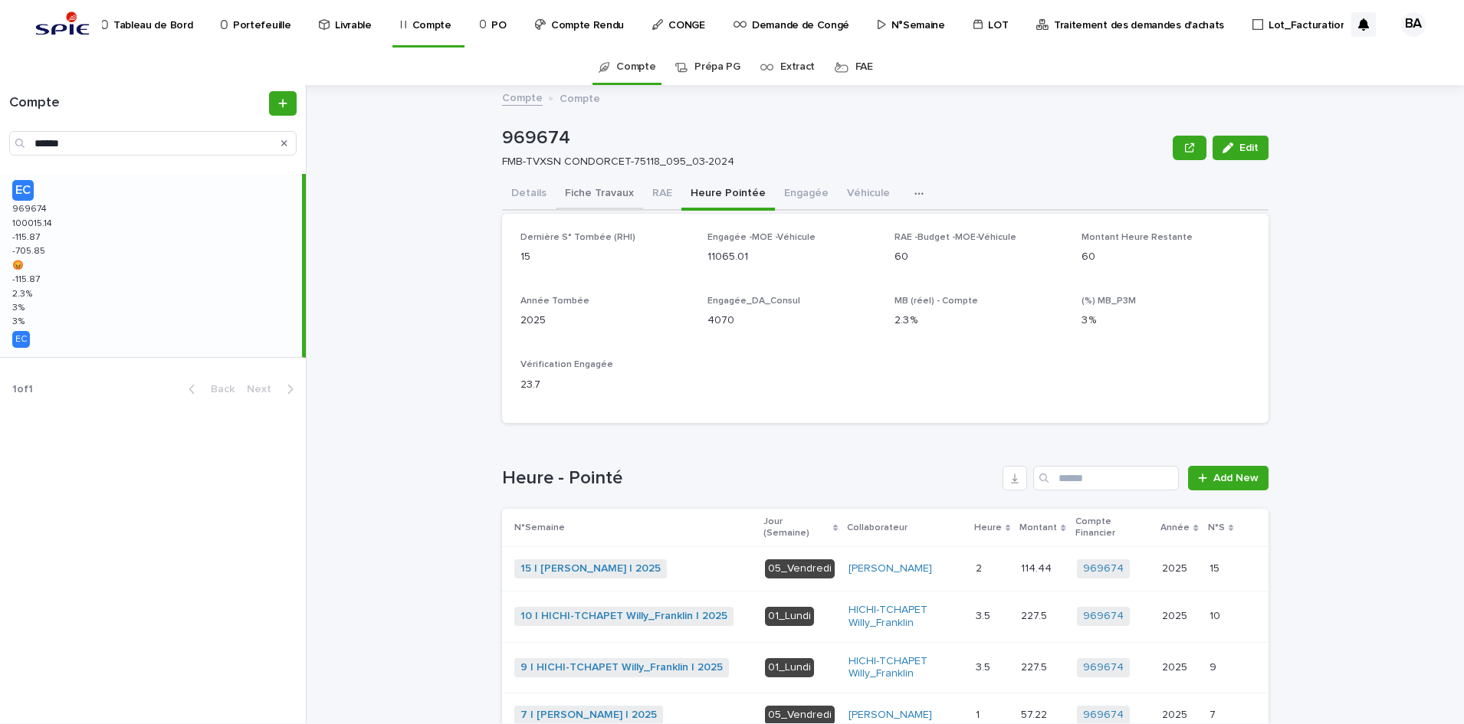
click at [619, 199] on button "Fiche Travaux" at bounding box center [599, 195] width 87 height 32
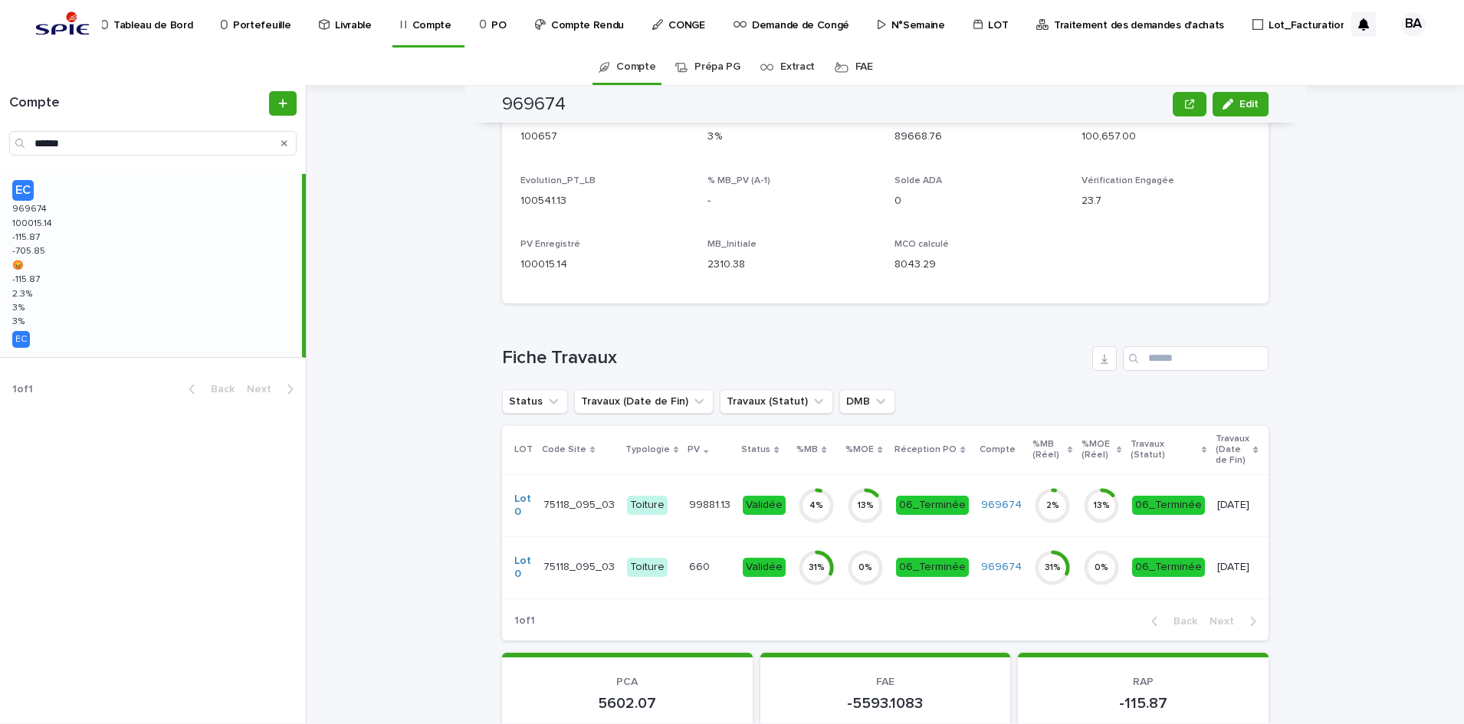
scroll to position [0, 305]
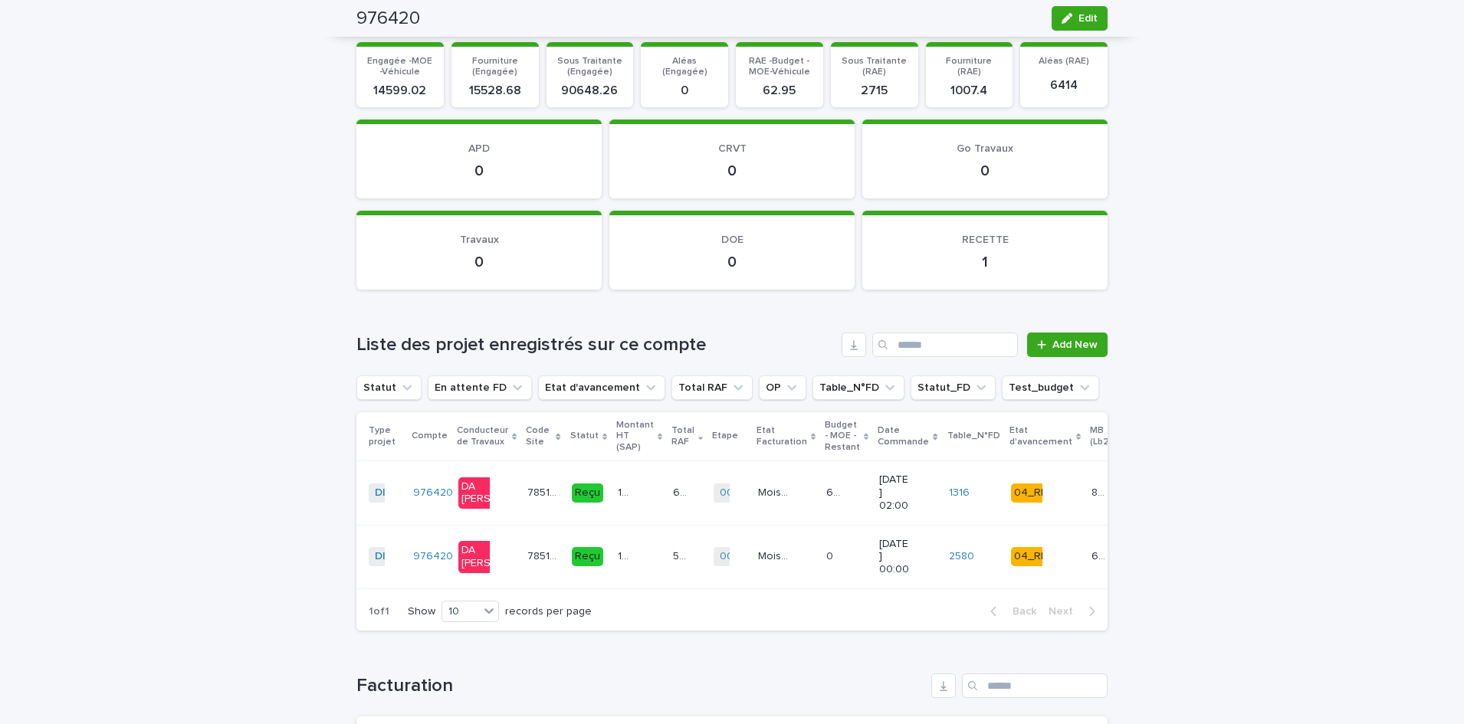
scroll to position [1629, 0]
